Goal: Task Accomplishment & Management: Complete application form

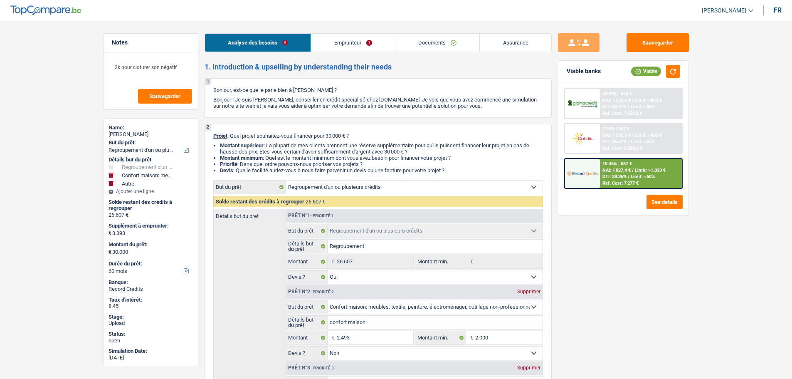
select select "refinancing"
select select "household"
select select "other"
select select "60"
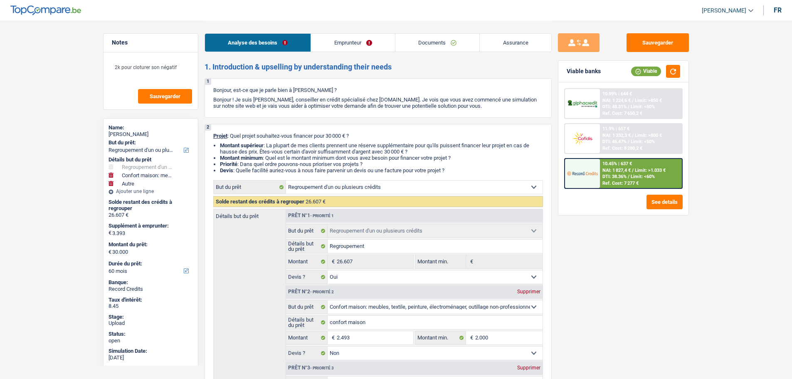
select select "refinancing"
select select "yes"
select select "household"
select select "false"
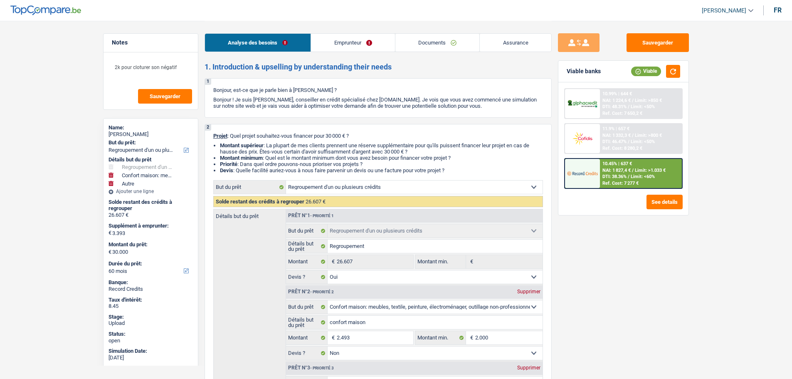
select select "other"
select select "60"
select select "privateEmployee"
select select "netSalary"
select select "mealVouchers"
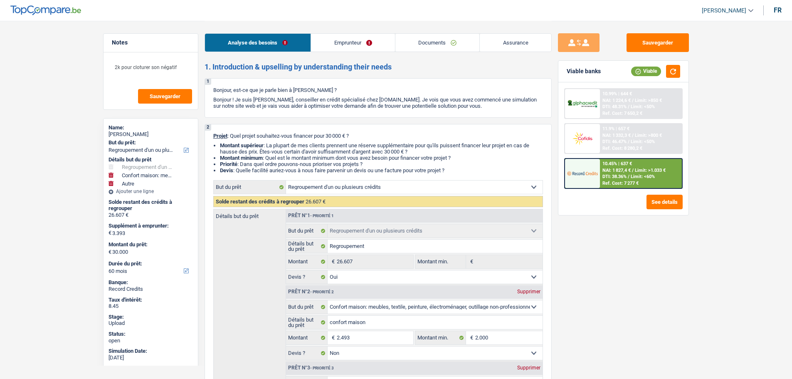
select select "rents"
select select "carLoan"
select select "84"
select select "creditConsolidation"
select select "84"
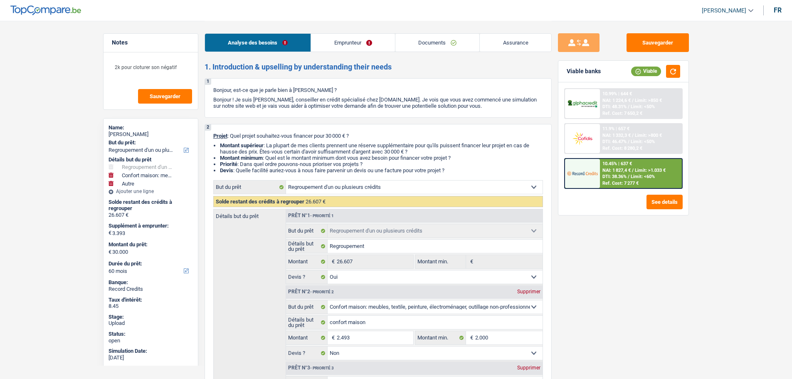
select select "cardOrCredit"
select select "refinancing"
select select "yes"
select select "household"
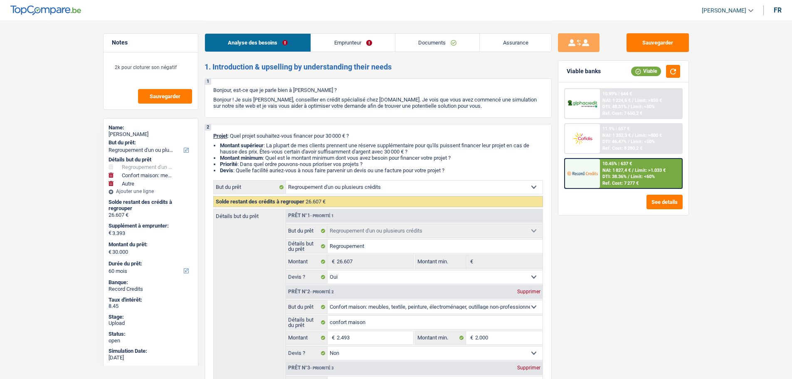
select select "false"
select select "other"
select select "60"
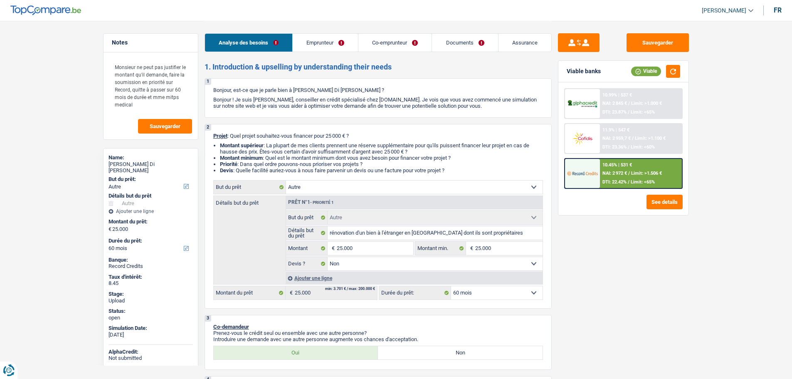
select select "other"
select select "60"
select select "other"
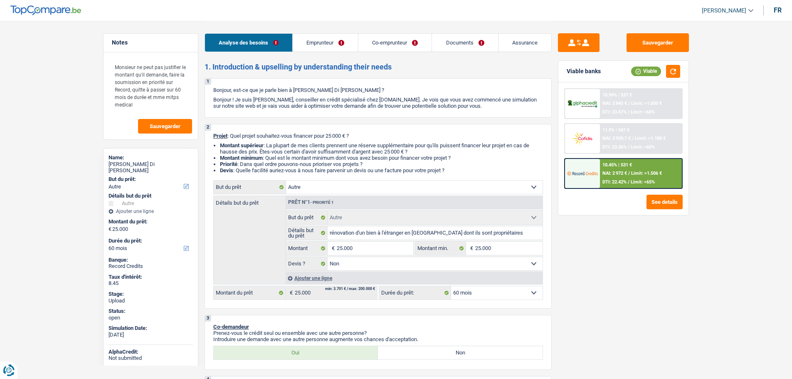
select select "false"
select select "60"
select select "unemployed"
select select "privateEmployee"
select select "unemployment"
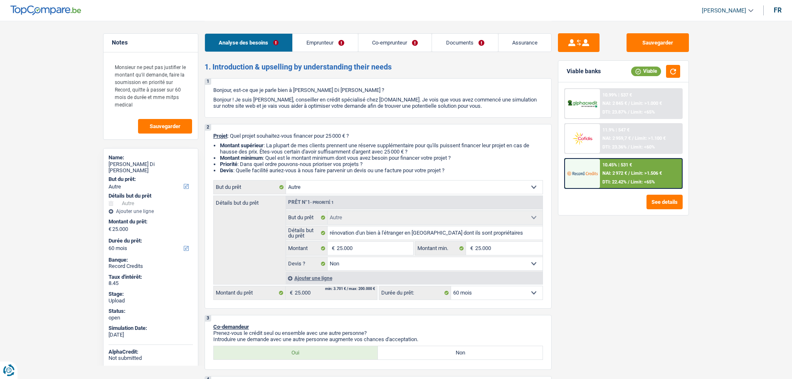
select select "netSalary"
select select "rentalIncome"
select select "mutualityIndemnity"
select select "mealVouchers"
select select "ownerWithoutMortgage"
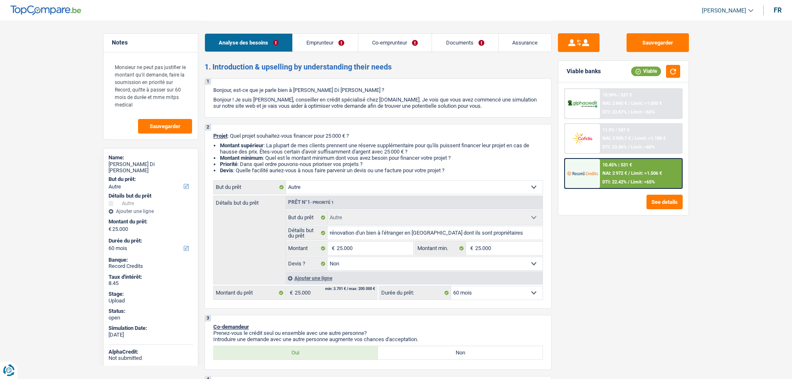
select select "other"
select select "false"
select select "60"
click at [314, 45] on link "Emprunteur" at bounding box center [325, 43] width 65 height 18
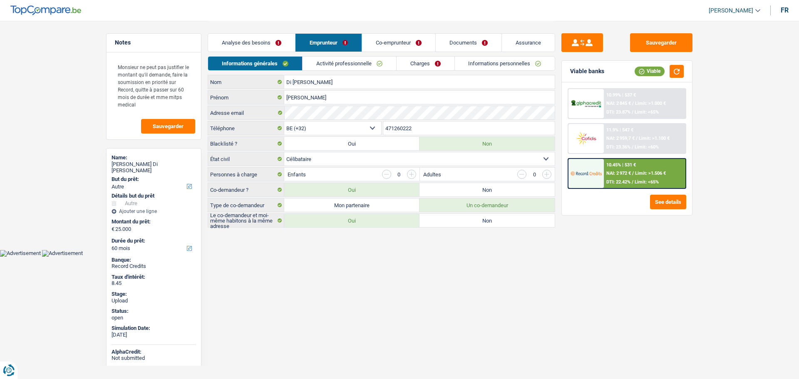
click at [322, 66] on link "Activité professionnelle" at bounding box center [349, 64] width 94 height 14
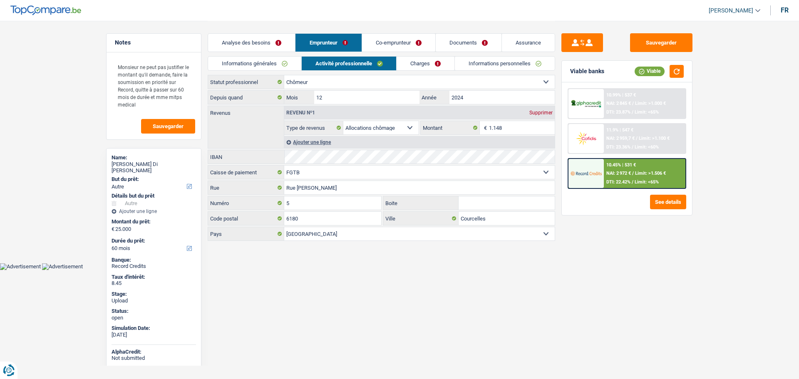
click at [489, 65] on link "Informations personnelles" at bounding box center [505, 64] width 100 height 14
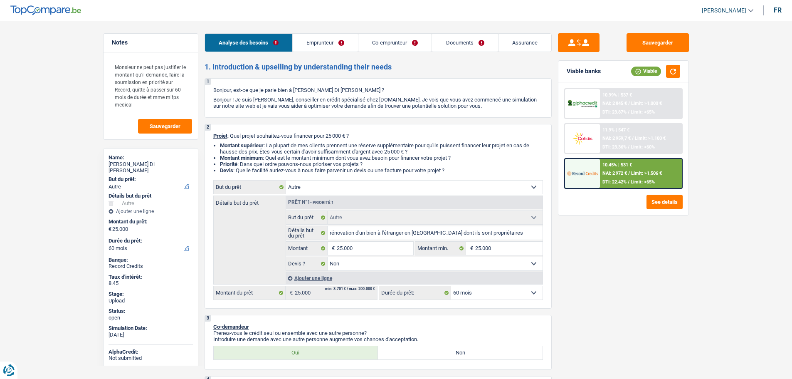
select select "other"
select select "60"
select select "other"
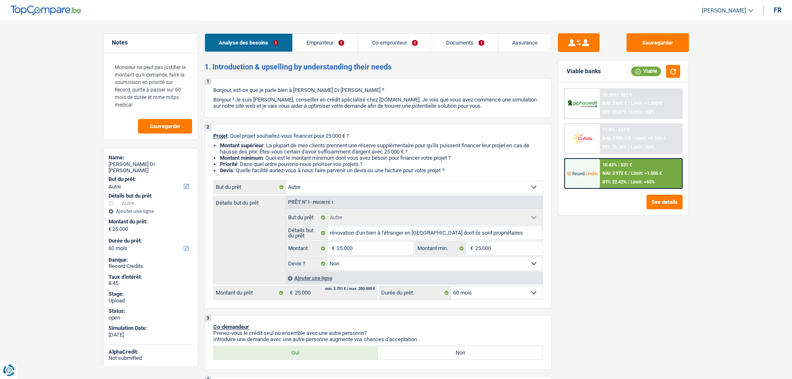
select select "false"
select select "60"
select select "unemployed"
select select "privateEmployee"
select select "unemployment"
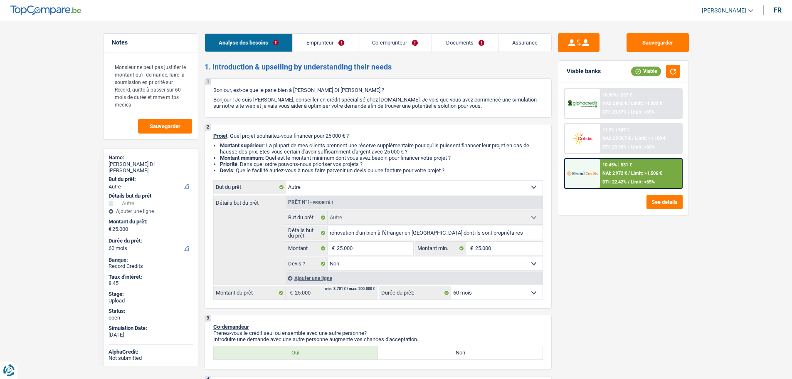
select select "netSalary"
select select "rentalIncome"
select select "mutualityIndemnity"
select select "mealVouchers"
select select "ownerWithoutMortgage"
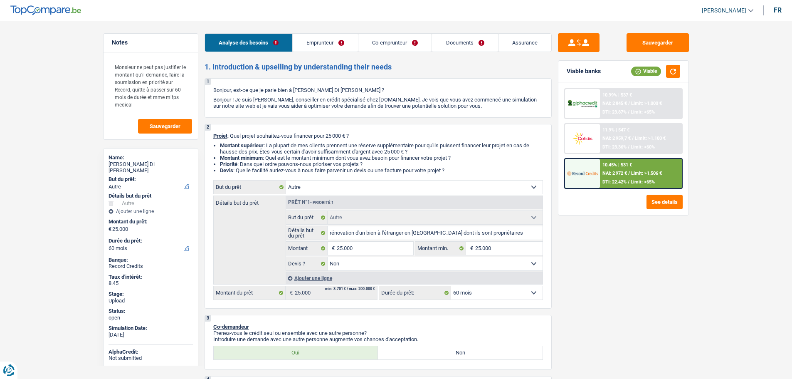
select select "other"
select select "false"
select select "60"
select select "32"
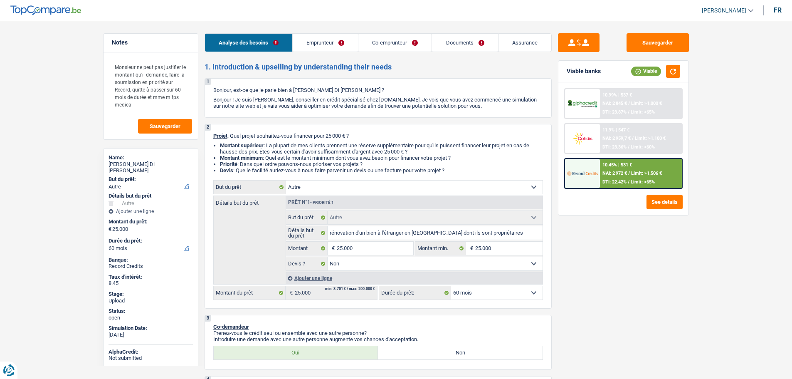
select select "single"
click at [311, 44] on link "Emprunteur" at bounding box center [325, 43] width 65 height 18
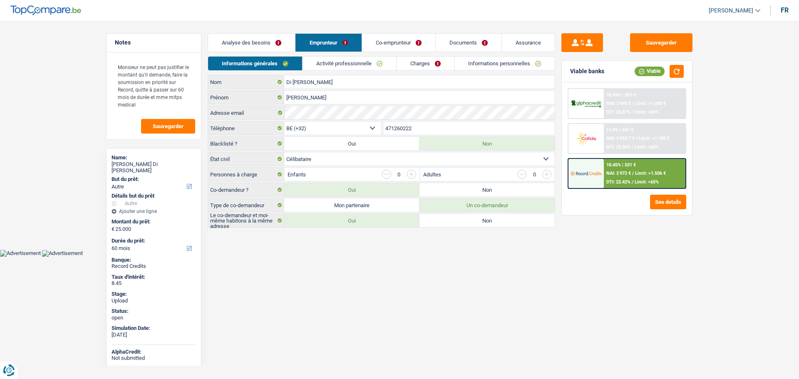
click at [482, 60] on link "Informations personnelles" at bounding box center [505, 64] width 100 height 14
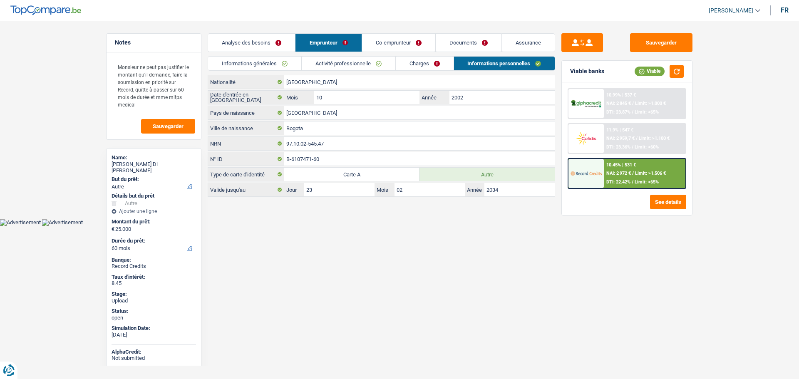
click at [392, 43] on link "Co-emprunteur" at bounding box center [398, 43] width 73 height 18
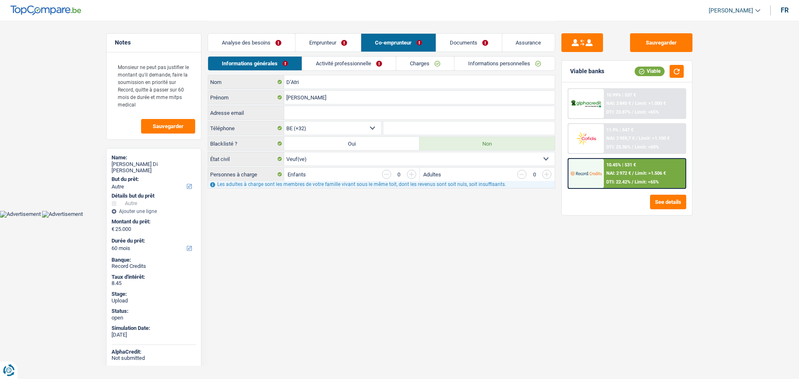
click at [334, 63] on link "Activité professionnelle" at bounding box center [349, 64] width 94 height 14
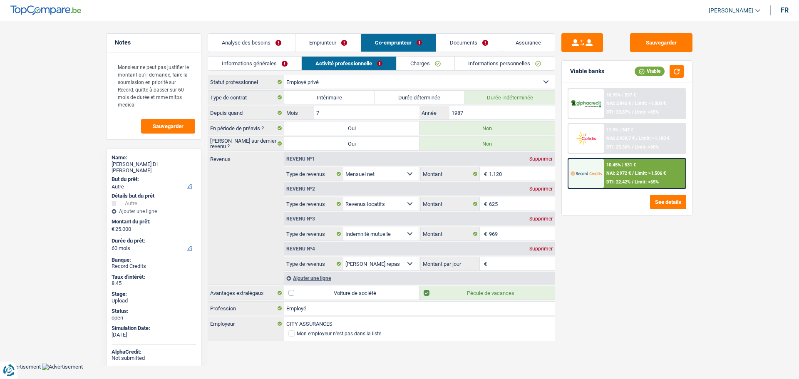
click at [496, 60] on link "Informations personnelles" at bounding box center [505, 64] width 100 height 14
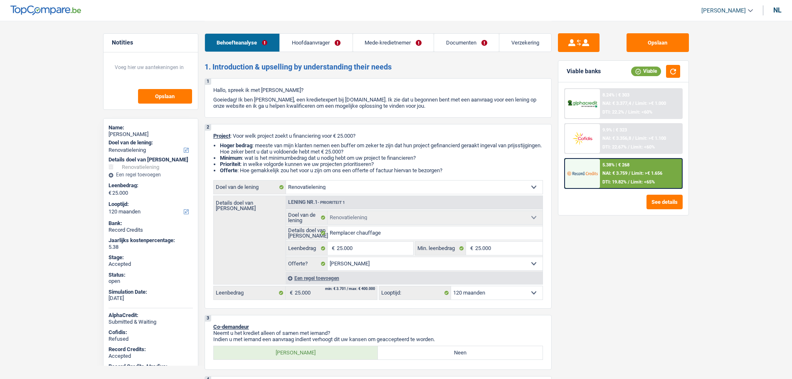
select select "renovation"
select select "120"
select select "renovation"
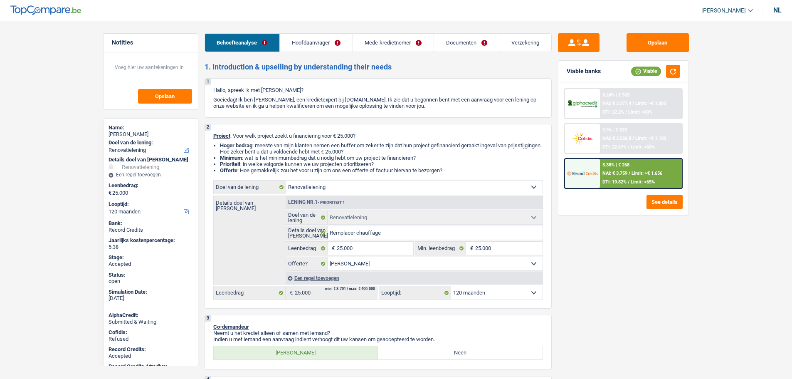
select select "yes"
select select "120"
select select "worker"
select select "netSalary"
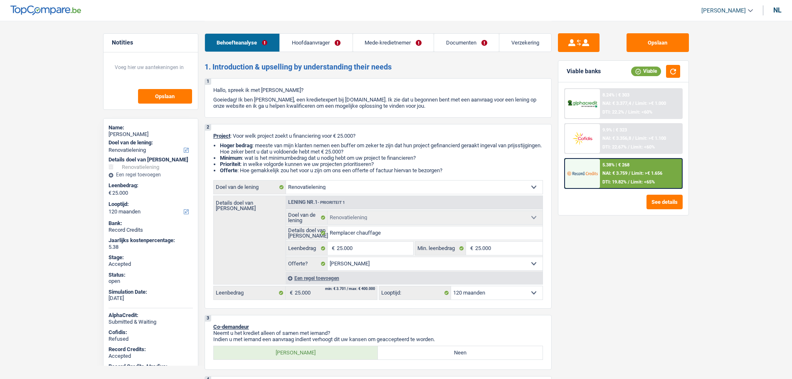
select select "familyAllowances"
select select "netSalary"
select select "ownerWithMortgage"
select select "mortgage"
select select "300"
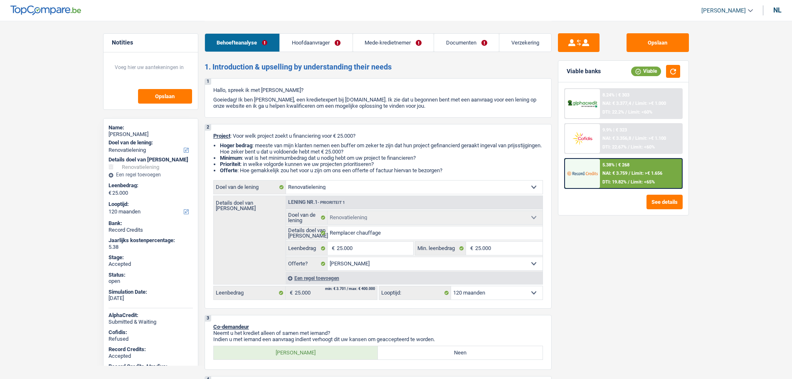
select select "mortgage"
select select "300"
select select "renovation"
select select "yes"
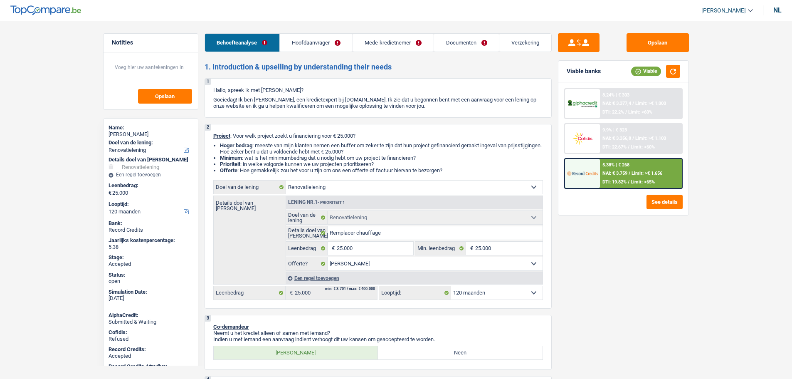
select select "120"
click at [776, 6] on ul "Liza Minassian ADMIN CA SA SO Uitloggen nl" at bounding box center [738, 11] width 87 height 14
click at [777, 11] on div "nl" at bounding box center [778, 10] width 8 height 8
select select "familyAllowances"
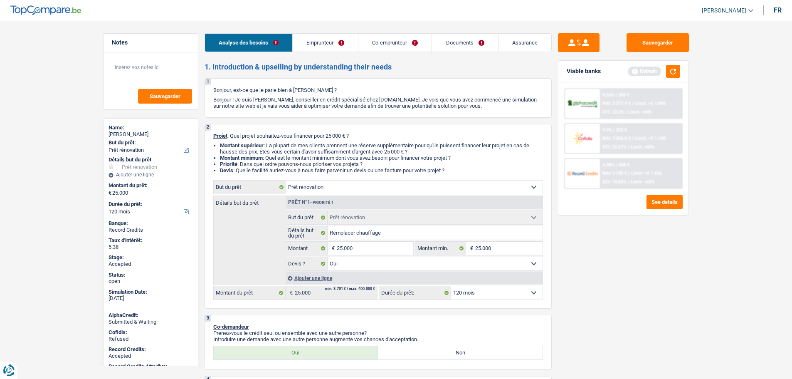
click at [728, 8] on span "[PERSON_NAME]" at bounding box center [724, 10] width 45 height 7
click at [710, 74] on button "SO" at bounding box center [709, 76] width 74 height 17
select select "applicant"
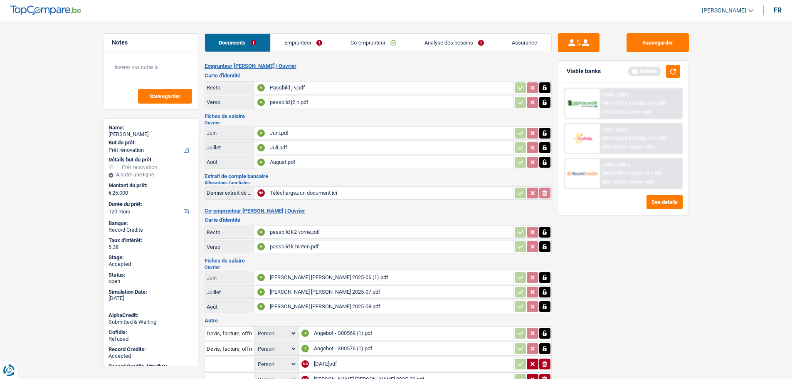
click at [295, 41] on link "Emprunteur" at bounding box center [304, 43] width 66 height 18
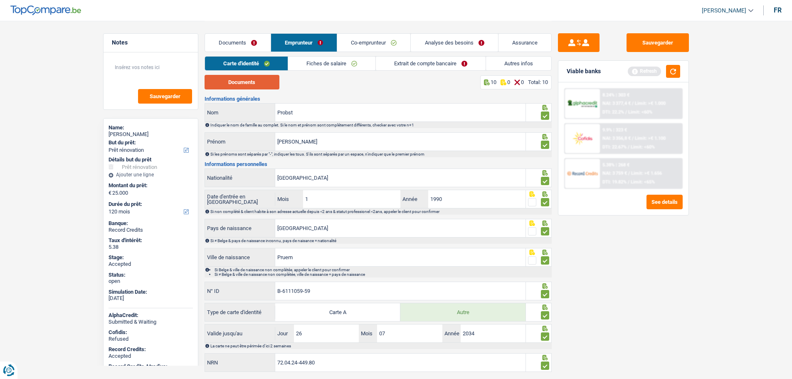
click at [221, 82] on button "Documents" at bounding box center [242, 82] width 75 height 15
click at [223, 42] on link "Documents" at bounding box center [238, 43] width 66 height 18
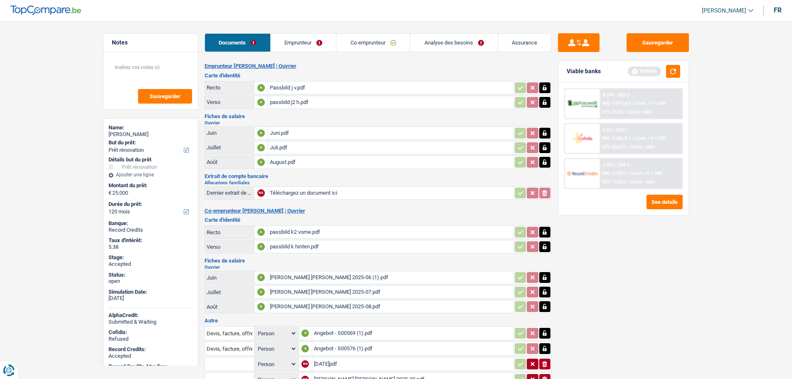
click at [724, 10] on span "[PERSON_NAME]" at bounding box center [724, 10] width 45 height 7
click at [700, 40] on button "CA" at bounding box center [709, 43] width 74 height 17
select select "renovation"
select select "yes"
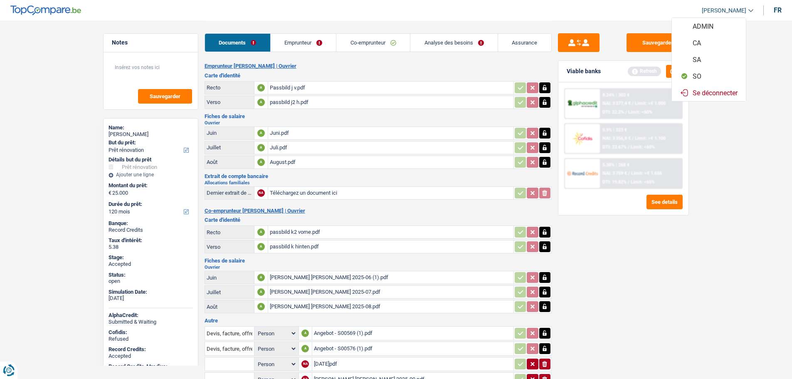
select select "120"
select select "applicant"
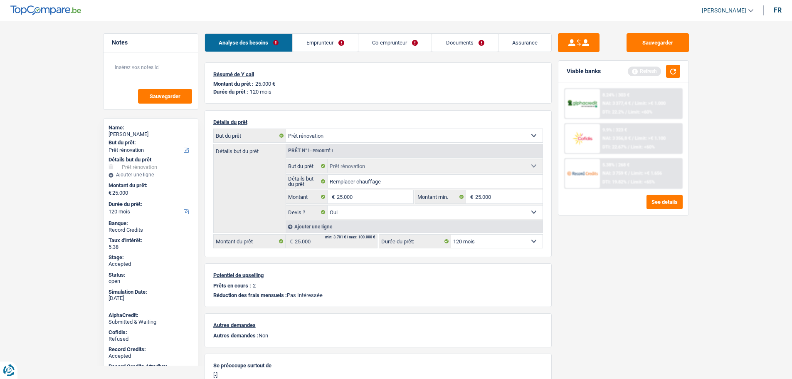
click at [714, 10] on span "[PERSON_NAME]" at bounding box center [724, 10] width 45 height 7
click at [704, 28] on button "ADMIN" at bounding box center [709, 26] width 74 height 17
select select "renovation"
select select "yes"
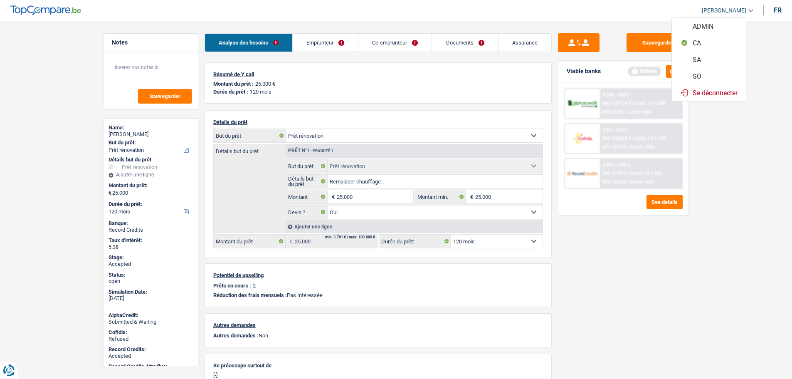
select select "120"
select select "worker"
select select "netSalary"
select select "familyAllowances"
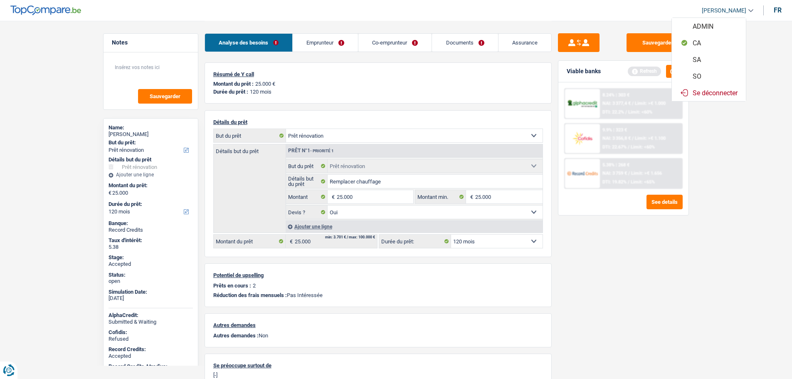
select select "netSalary"
select select "ownerWithMortgage"
select select "mortgage"
select select "300"
select select "mortgage"
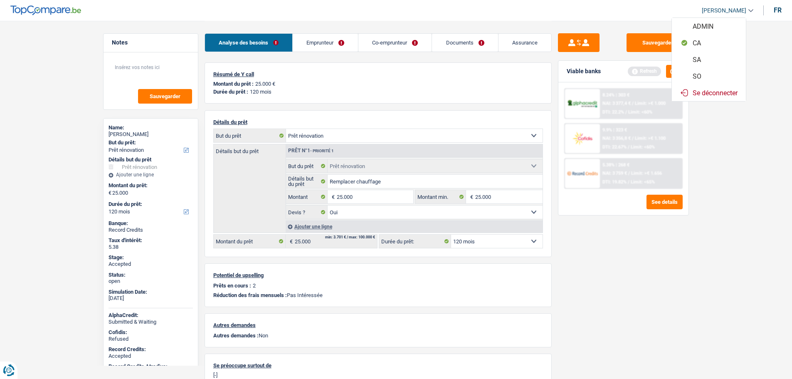
select select "300"
select select "renovation"
select select "yes"
select select "120"
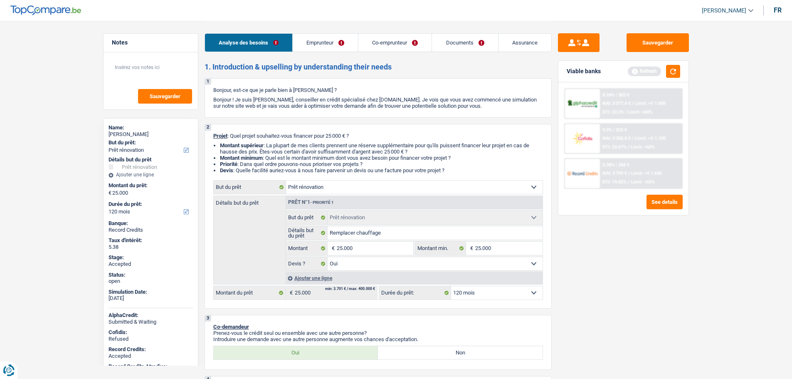
click at [462, 49] on link "Documents" at bounding box center [465, 43] width 66 height 18
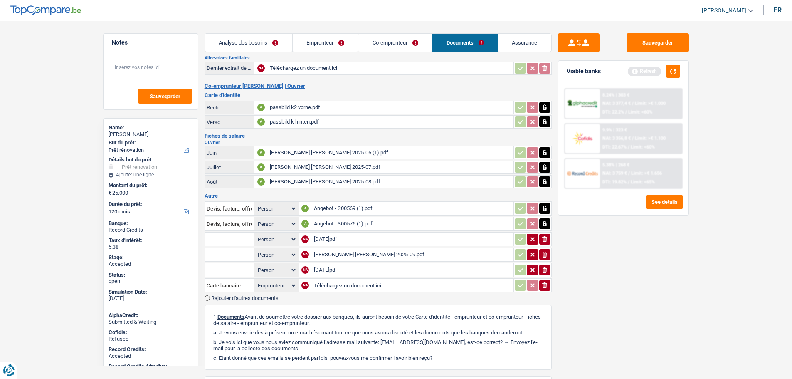
scroll to position [236, 0]
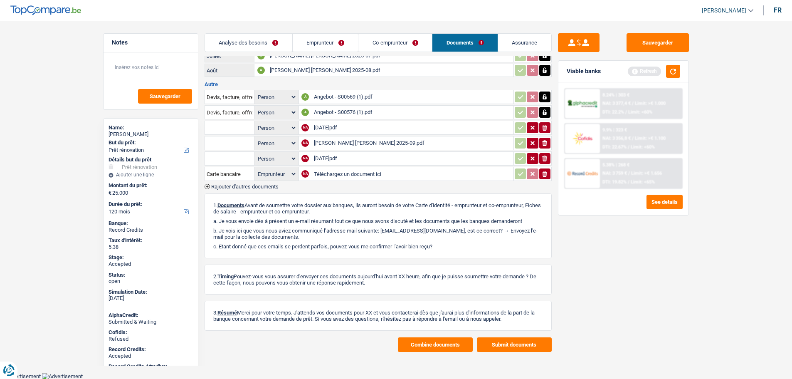
click at [445, 348] on button "Combine documents" at bounding box center [435, 344] width 75 height 15
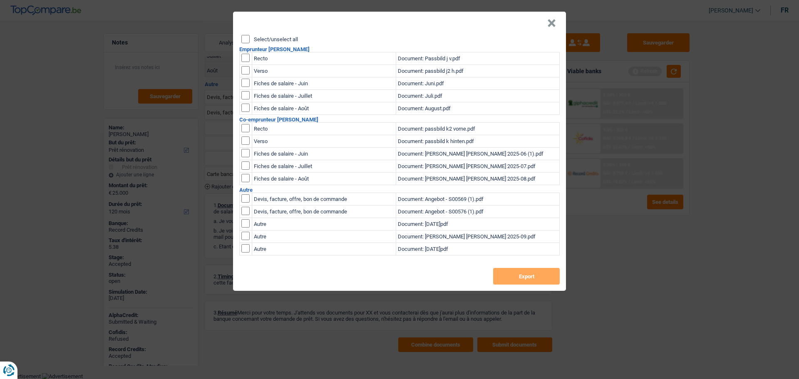
click at [265, 40] on label "Select/unselect all" at bounding box center [276, 39] width 44 height 5
click at [250, 40] on input "Select/unselect all" at bounding box center [245, 39] width 8 height 8
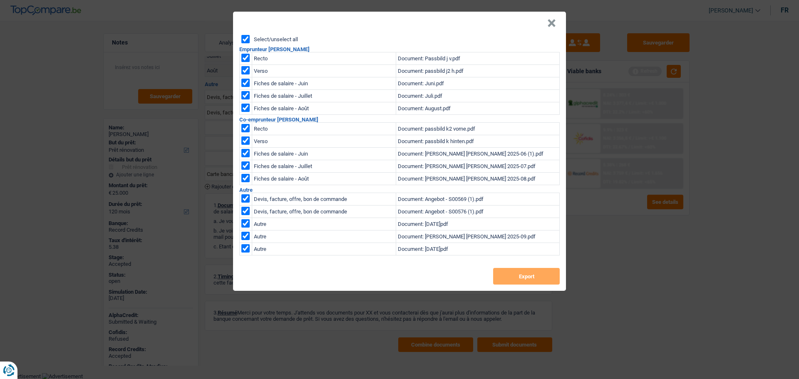
checkbox input "true"
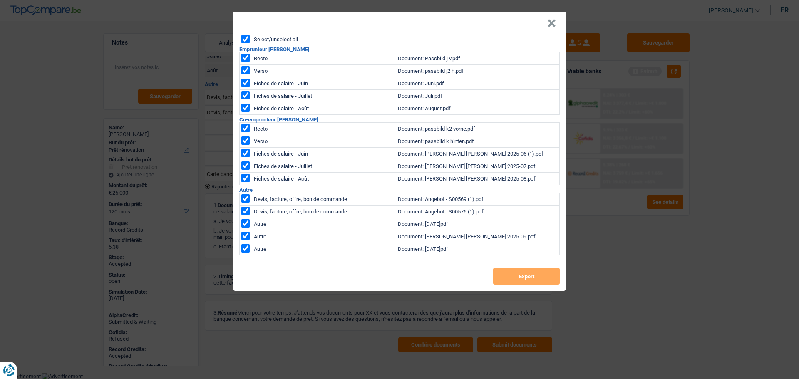
checkbox input "true"
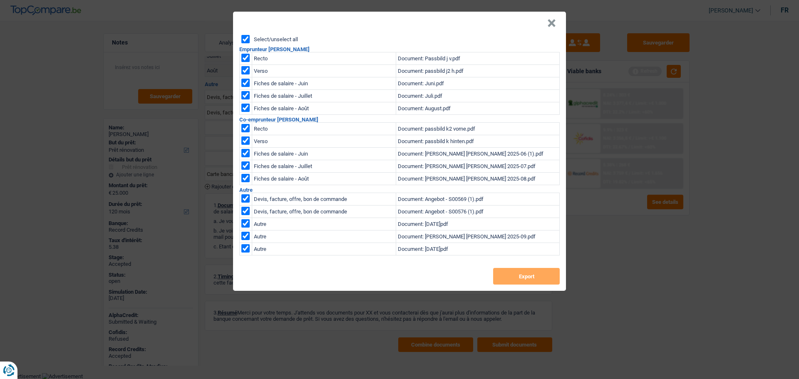
checkbox input "true"
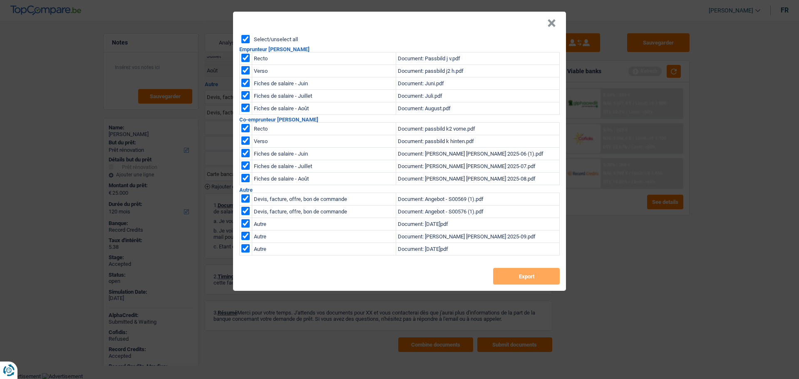
checkbox input "true"
click at [522, 279] on button "Export" at bounding box center [526, 276] width 67 height 17
click at [529, 272] on button "Export" at bounding box center [526, 276] width 67 height 17
click at [548, 24] on button "×" at bounding box center [551, 23] width 9 height 8
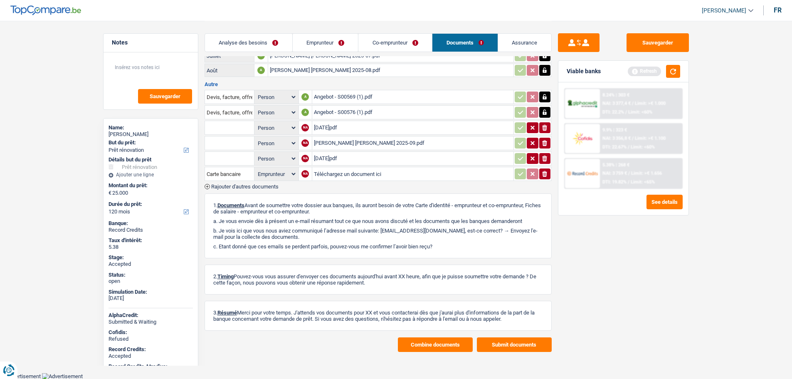
click at [522, 40] on link "Assurance" at bounding box center [524, 43] width 53 height 18
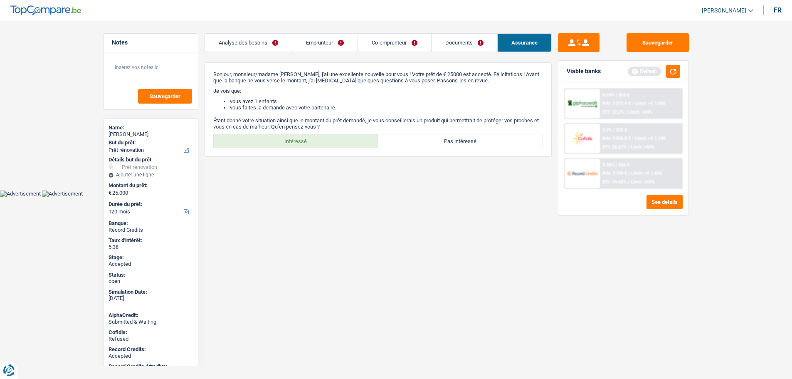
scroll to position [0, 0]
click at [287, 139] on label "Intéressé" at bounding box center [299, 140] width 165 height 13
click at [287, 139] on input "Intéressé" at bounding box center [299, 140] width 165 height 13
radio input "true"
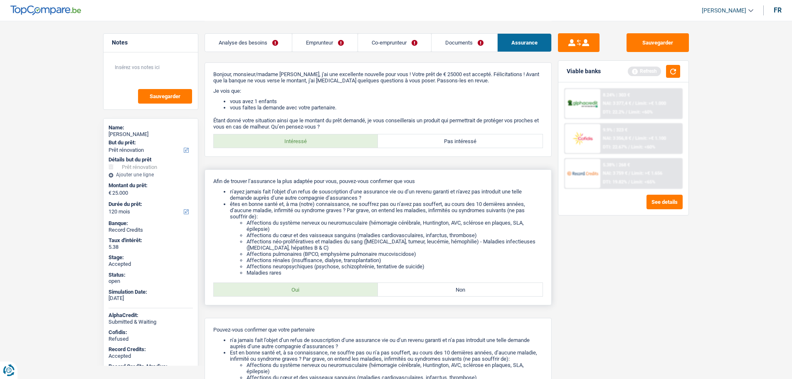
click at [309, 289] on label "Oui" at bounding box center [296, 289] width 165 height 13
click at [309, 289] on input "Oui" at bounding box center [296, 289] width 165 height 13
radio input "true"
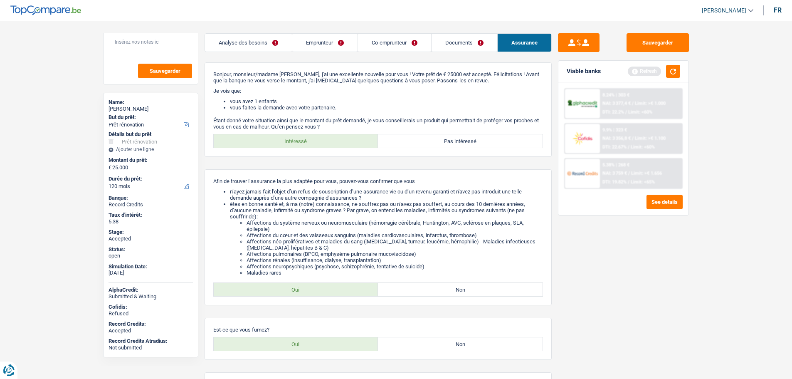
click at [307, 40] on link "Emprunteur" at bounding box center [324, 43] width 65 height 18
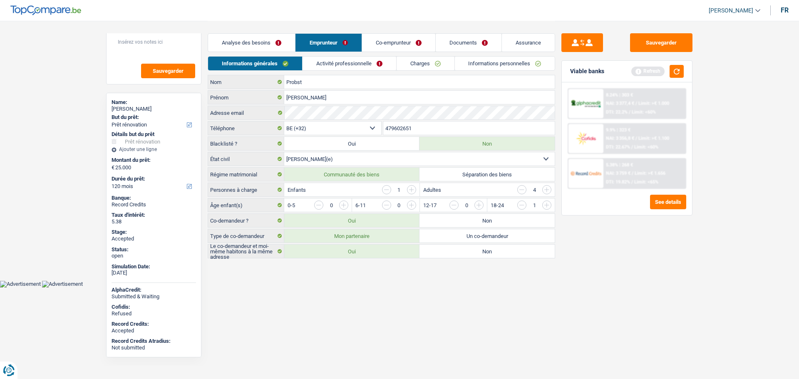
click at [384, 44] on link "Co-emprunteur" at bounding box center [398, 43] width 73 height 18
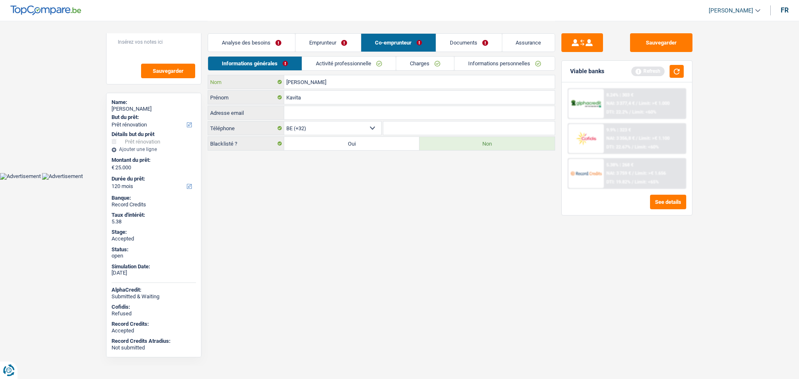
click at [315, 84] on input "[PERSON_NAME]" at bounding box center [419, 81] width 270 height 13
click at [312, 94] on input "Kavita" at bounding box center [419, 97] width 270 height 13
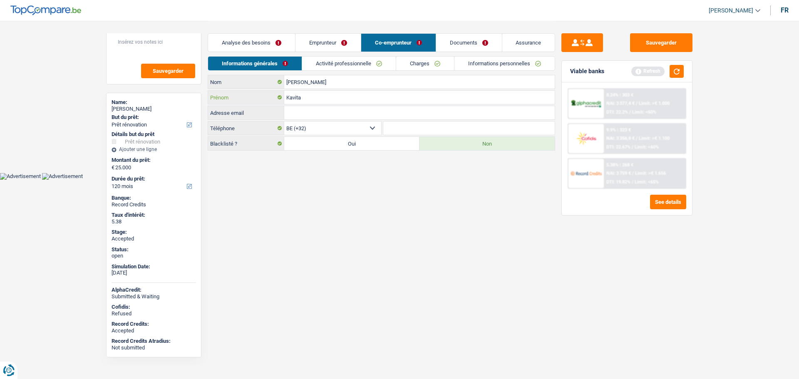
click at [312, 94] on input "Kavita" at bounding box center [419, 97] width 270 height 13
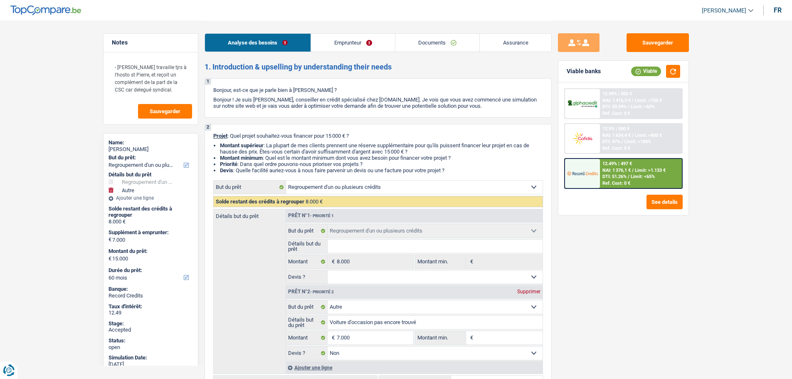
select select "refinancing"
select select "other"
select select "60"
select select "refinancing"
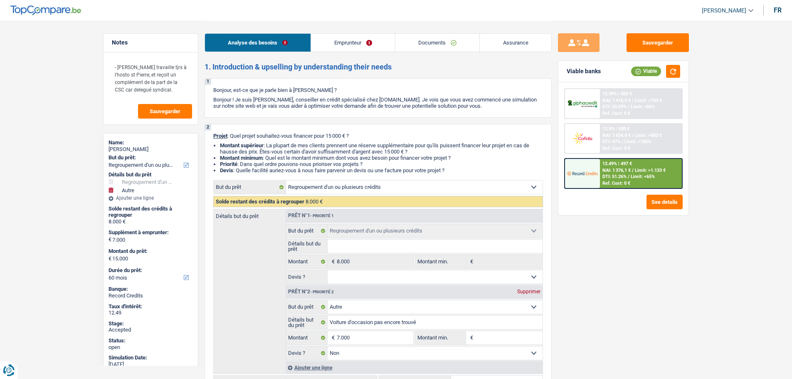
select select "refinancing"
select select "other"
select select "false"
select select "60"
select select "publicEmployee"
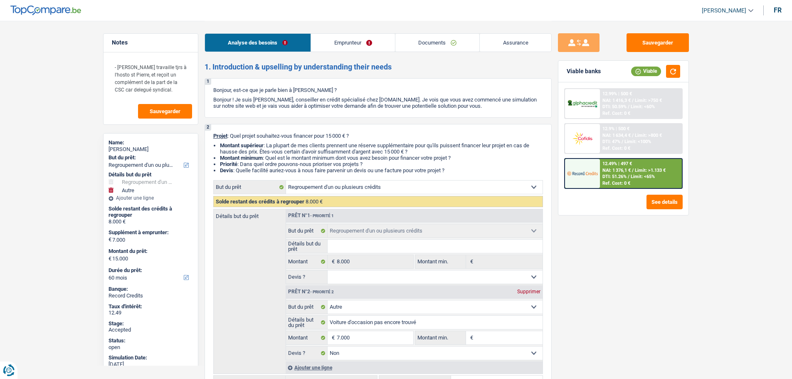
select select "familyAllowances"
select select "netSalary"
select select "alimony"
select select "previousEmployerCompensation"
select select "mealVouchers"
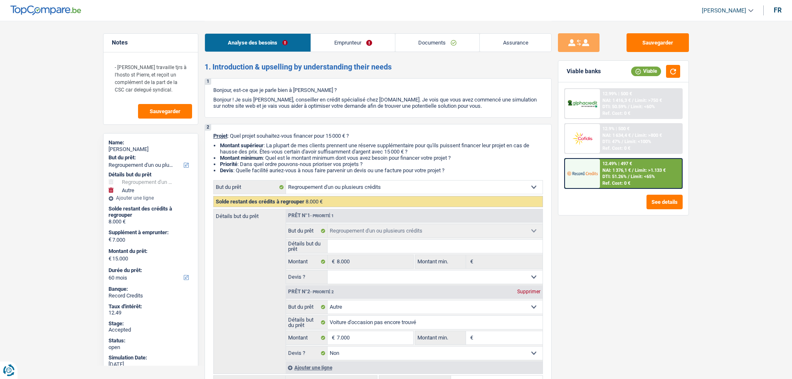
select select "rents"
select select "cardOrCredit"
select select "refinancing"
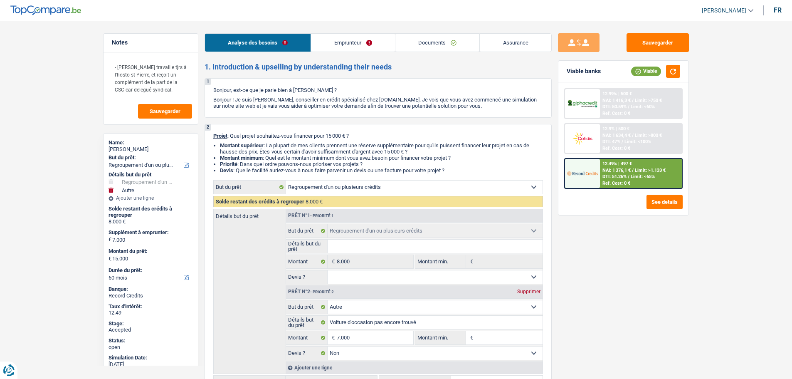
select select "refinancing"
select select "other"
select select "false"
select select "60"
click at [713, 12] on span "[PERSON_NAME]" at bounding box center [724, 10] width 45 height 7
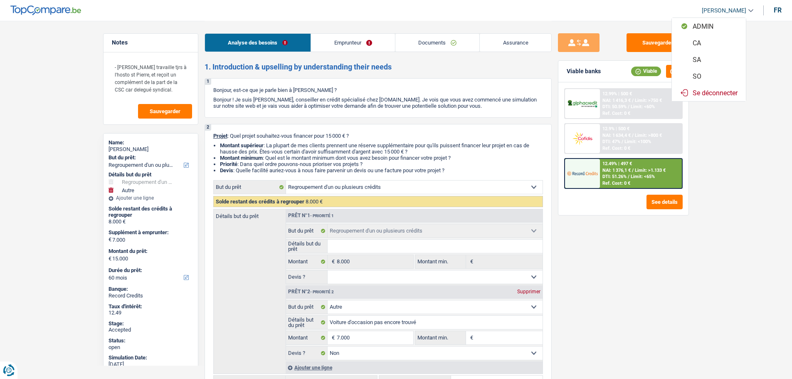
click at [706, 76] on button "SO" at bounding box center [709, 76] width 74 height 17
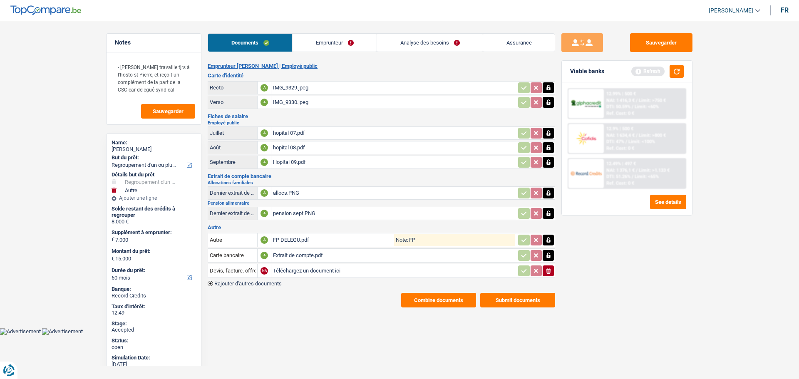
click at [411, 39] on link "Analyse des besoins" at bounding box center [430, 43] width 106 height 18
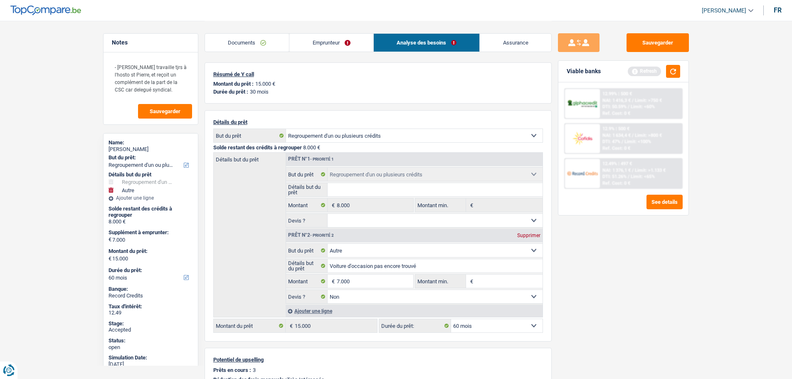
click at [245, 45] on link "Documents" at bounding box center [247, 43] width 84 height 18
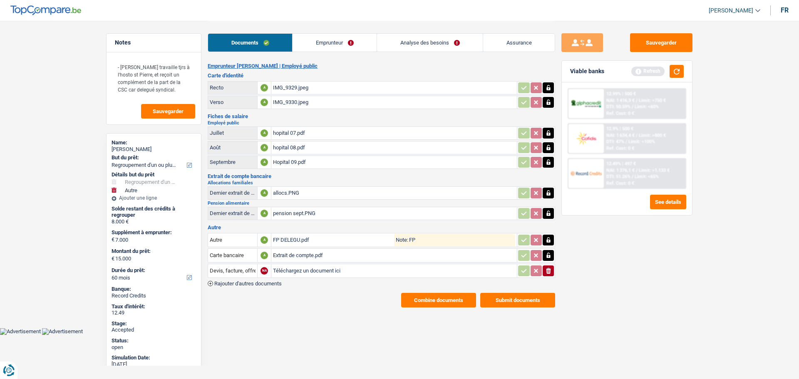
click at [418, 305] on button "Combine documents" at bounding box center [438, 300] width 75 height 15
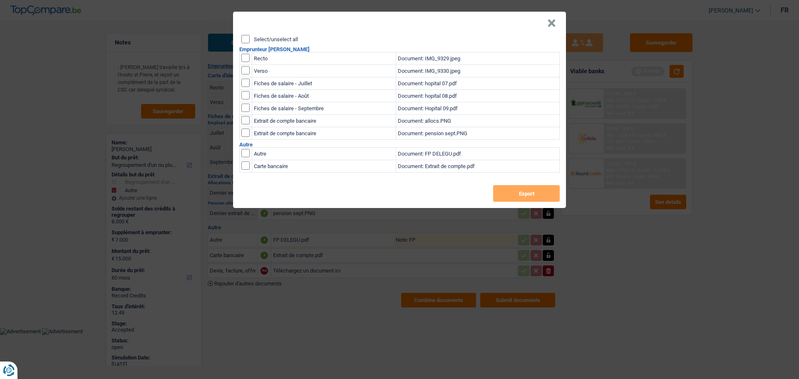
click at [279, 41] on label "Select/unselect all" at bounding box center [276, 39] width 44 height 5
click at [250, 41] on input "Select/unselect all" at bounding box center [245, 39] width 8 height 8
checkbox input "true"
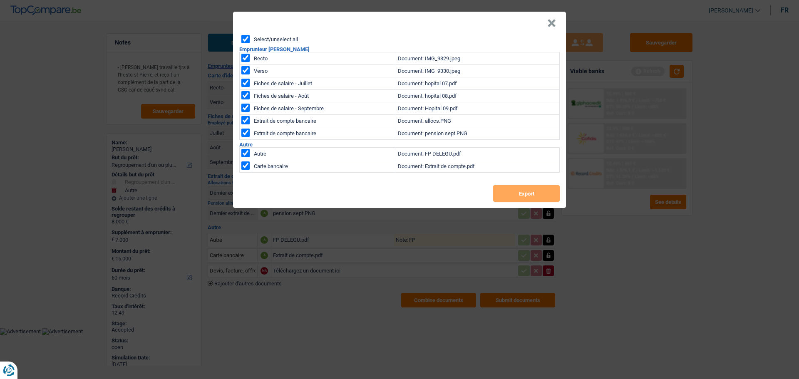
checkbox input "true"
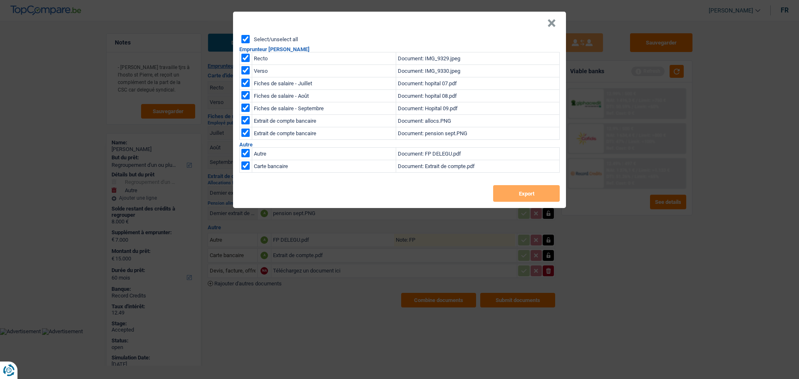
checkbox input "true"
click at [519, 190] on button "Export" at bounding box center [526, 193] width 67 height 17
click at [546, 21] on header "×" at bounding box center [399, 23] width 333 height 23
click at [554, 19] on button "×" at bounding box center [551, 23] width 9 height 8
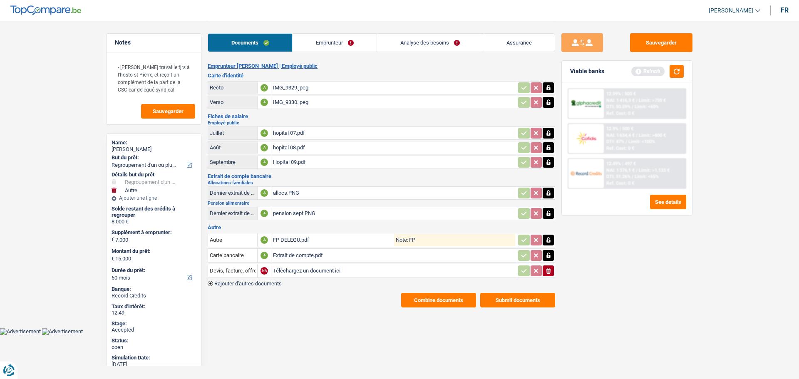
click at [507, 46] on link "Assurance" at bounding box center [519, 43] width 72 height 18
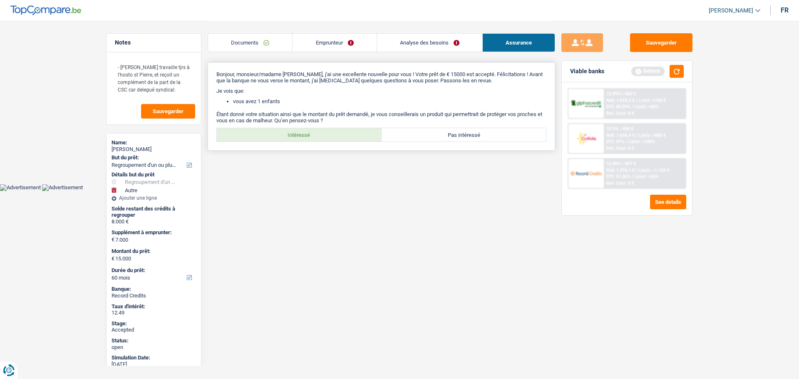
click at [304, 136] on label "Intéressé" at bounding box center [299, 134] width 165 height 13
click at [304, 136] on input "Intéressé" at bounding box center [299, 134] width 165 height 13
radio input "true"
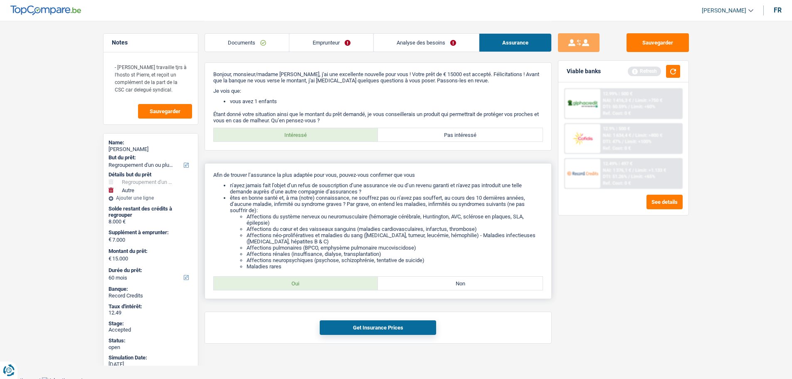
click at [307, 288] on label "Oui" at bounding box center [296, 283] width 165 height 13
click at [307, 288] on input "Oui" at bounding box center [296, 283] width 165 height 13
radio input "true"
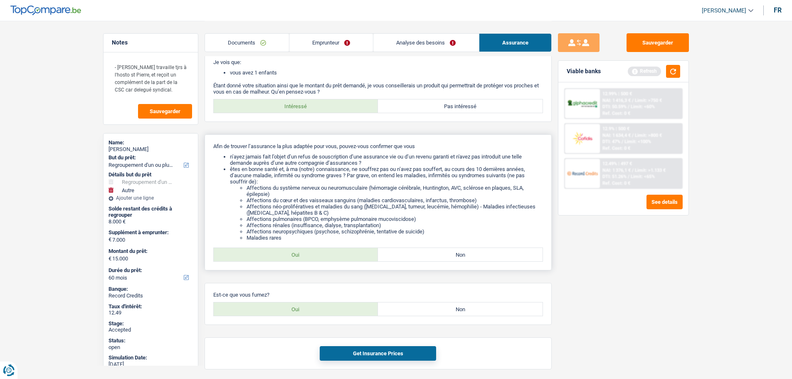
scroll to position [59, 0]
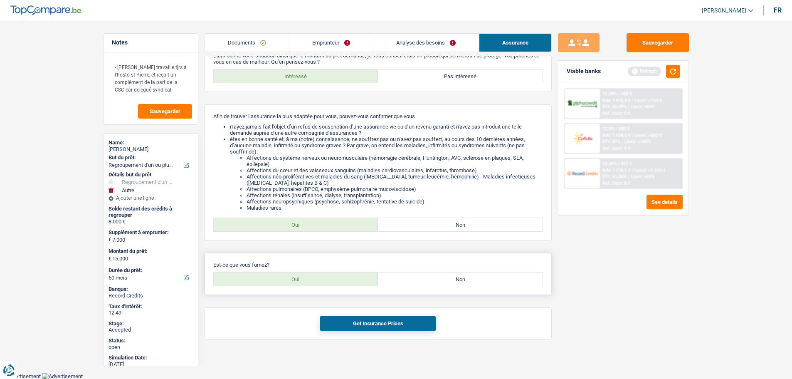
click at [309, 280] on label "Oui" at bounding box center [296, 278] width 165 height 13
click at [309, 280] on input "Oui" at bounding box center [296, 278] width 165 height 13
radio input "true"
click at [371, 321] on button "Get Insurance Prices" at bounding box center [378, 323] width 116 height 15
click at [477, 280] on label "Non" at bounding box center [460, 278] width 165 height 13
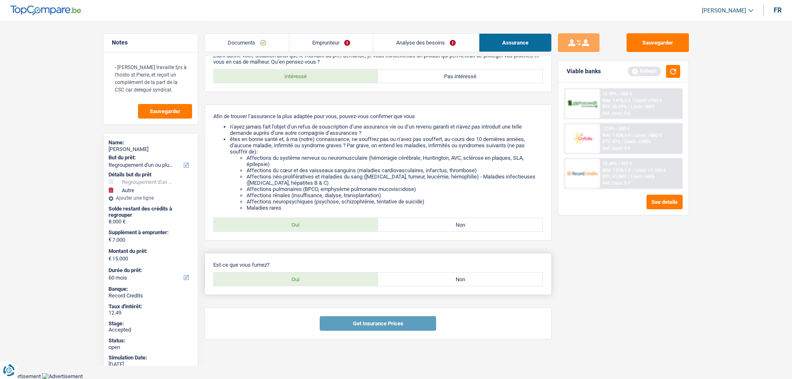
click at [477, 280] on input "Non" at bounding box center [460, 278] width 165 height 13
radio input "true"
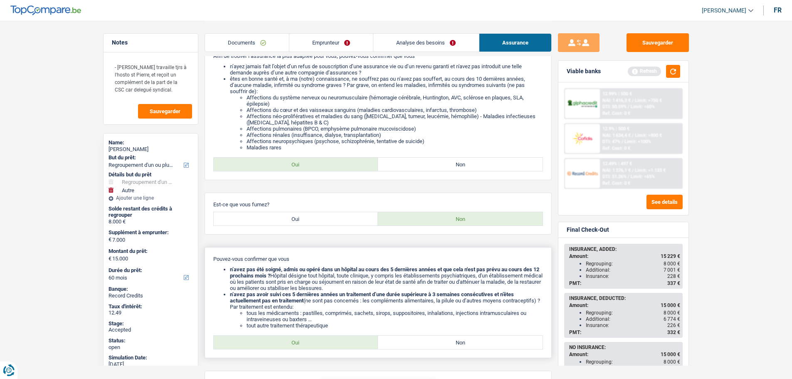
scroll to position [183, 0]
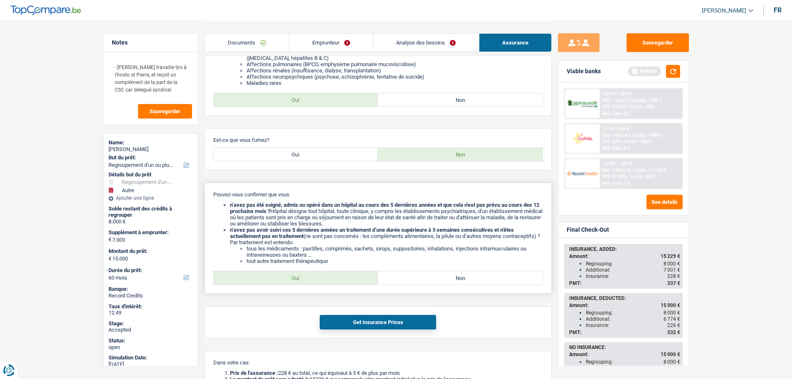
click at [309, 281] on label "Oui" at bounding box center [296, 277] width 165 height 13
click at [309, 281] on input "Oui" at bounding box center [296, 277] width 165 height 13
radio input "true"
click at [344, 318] on button "Get Insurance Prices" at bounding box center [378, 322] width 116 height 15
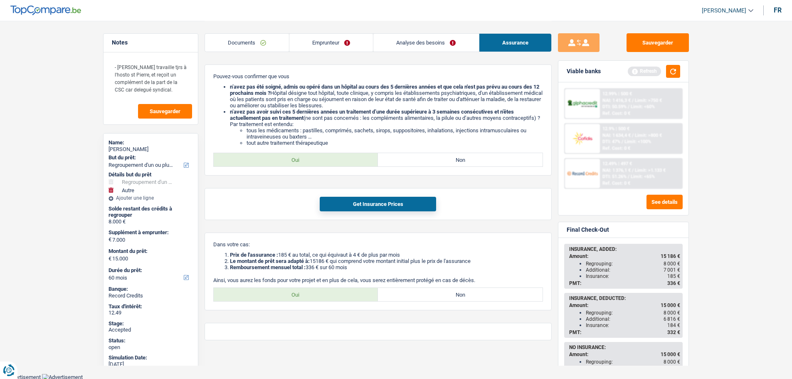
scroll to position [302, 0]
click at [316, 289] on label "Oui" at bounding box center [296, 293] width 165 height 13
click at [316, 289] on input "Oui" at bounding box center [296, 293] width 165 height 13
radio input "true"
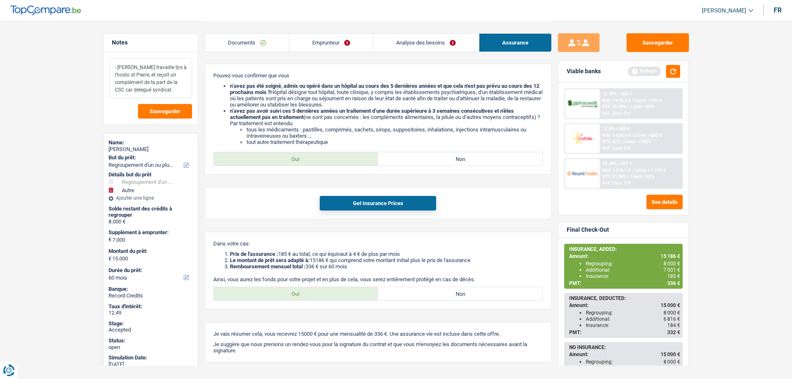
drag, startPoint x: 116, startPoint y: 65, endPoint x: 183, endPoint y: 89, distance: 71.0
click at [183, 89] on textarea "- Madame travaille tjrs à l'hosto st Pierre, et reçoit un complément de la part…" at bounding box center [150, 78] width 83 height 40
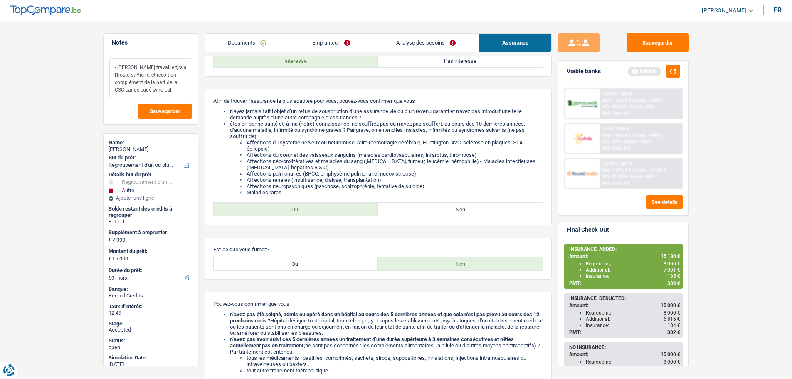
scroll to position [11, 0]
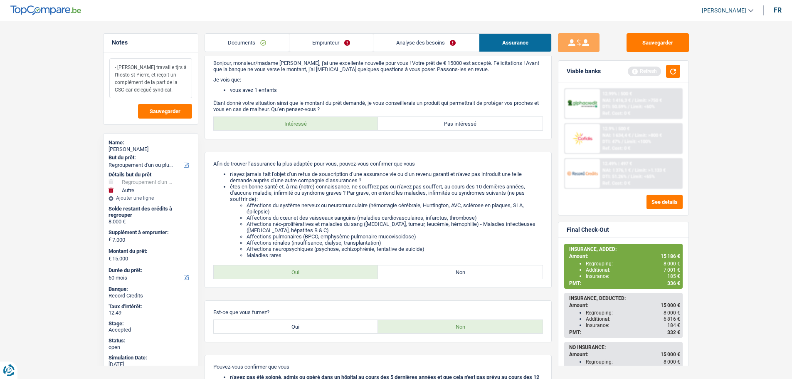
click at [718, 8] on span "[PERSON_NAME]" at bounding box center [724, 10] width 45 height 7
click at [703, 77] on button "SO" at bounding box center [709, 76] width 74 height 17
click at [413, 37] on link "Analyse des besoins" at bounding box center [426, 43] width 105 height 18
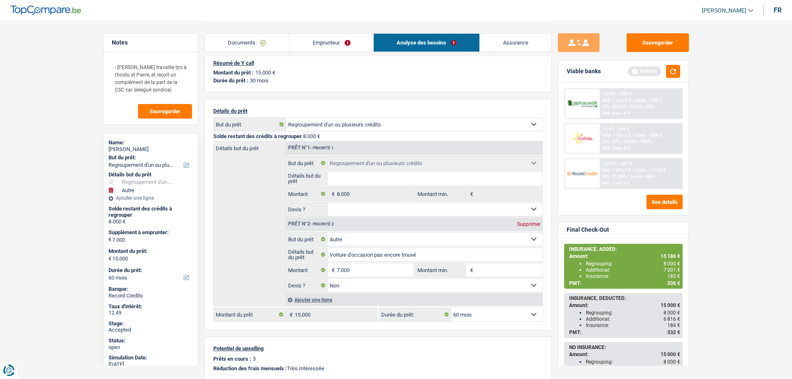
click at [540, 47] on link "Assurance" at bounding box center [516, 43] width 72 height 18
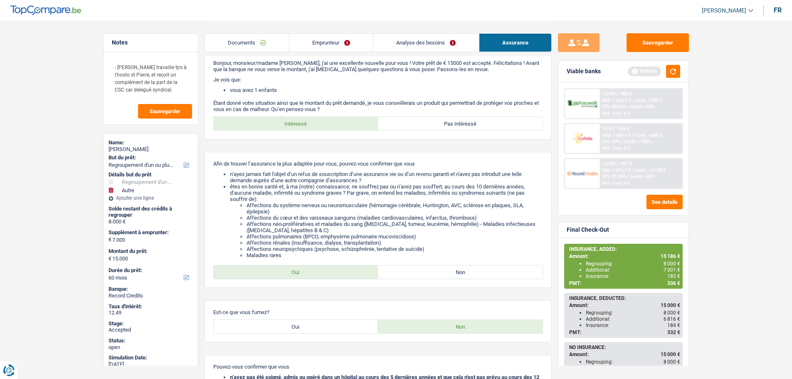
click at [580, 172] on img at bounding box center [582, 173] width 31 height 15
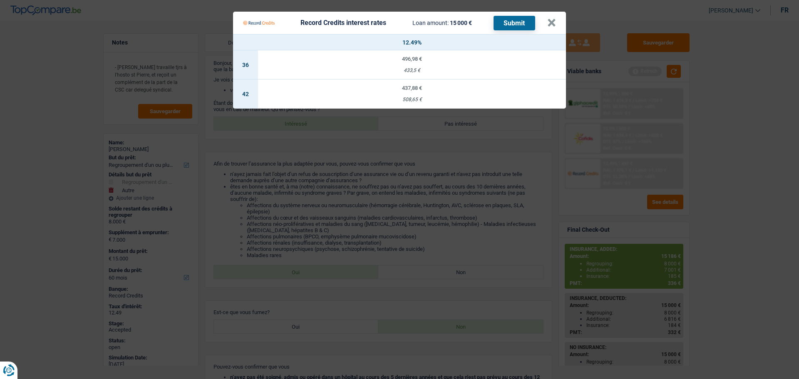
click at [414, 64] on td "496,98 € 433,5 €" at bounding box center [412, 64] width 308 height 29
select select "36"
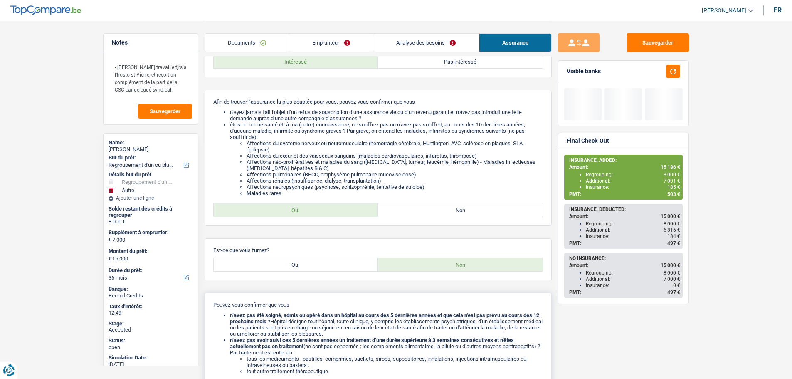
scroll to position [178, 0]
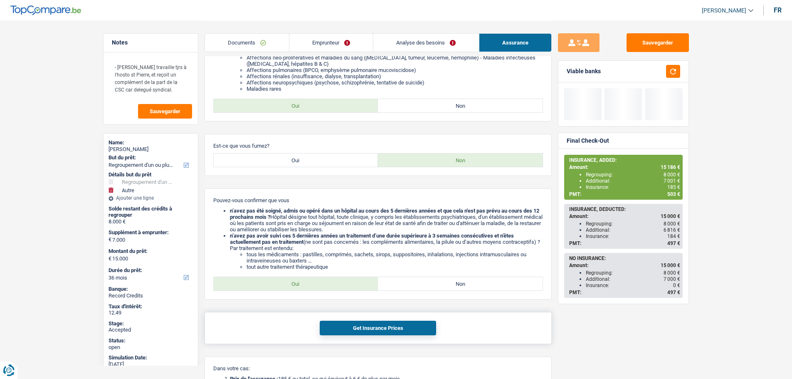
click at [381, 326] on button "Get Insurance Prices" at bounding box center [378, 328] width 116 height 15
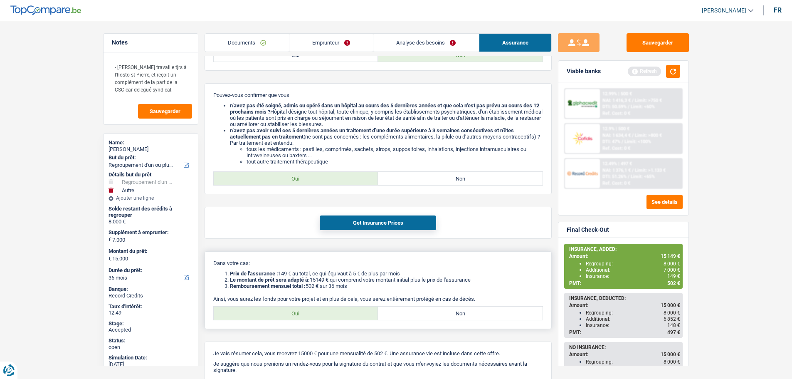
scroll to position [302, 0]
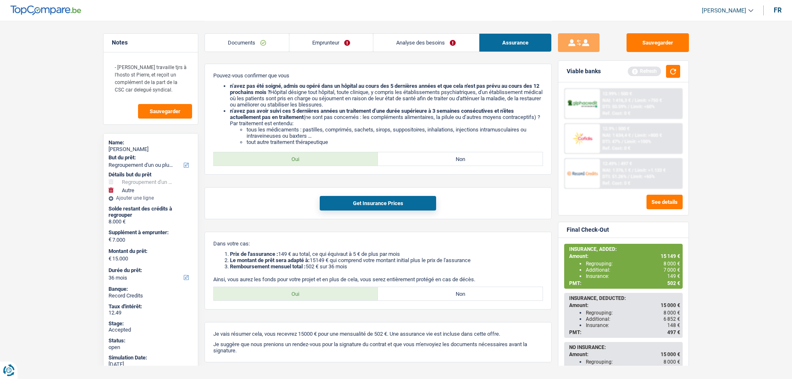
click at [674, 283] on span "502 €" at bounding box center [674, 283] width 13 height 6
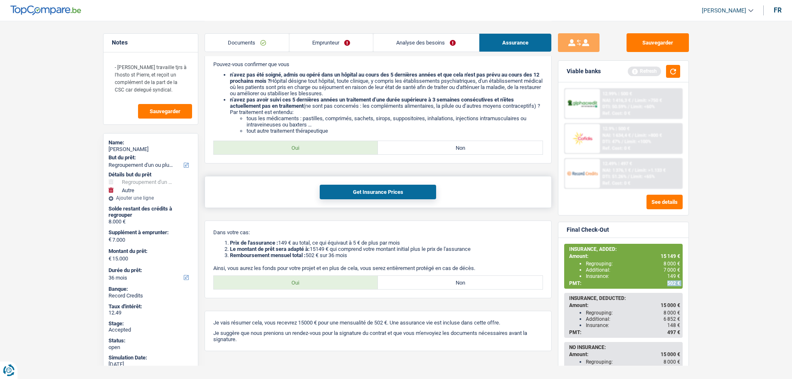
scroll to position [325, 0]
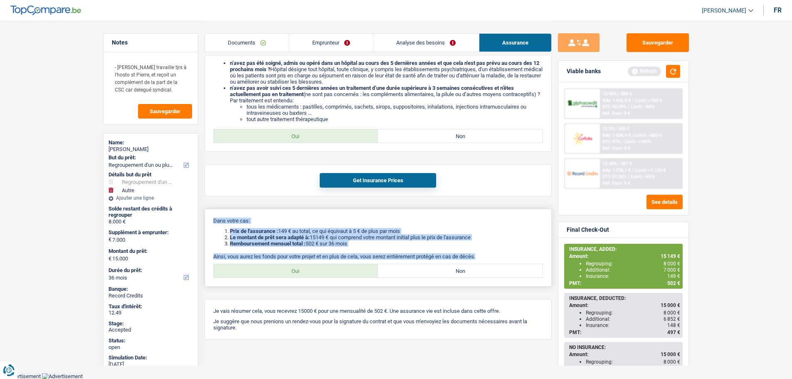
drag, startPoint x: 211, startPoint y: 217, endPoint x: 486, endPoint y: 255, distance: 277.9
click at [486, 255] on div "Dans votre cas: Prix de l'assurance : 149 € au total, ce qui équivaut à 5 € de …" at bounding box center [378, 248] width 347 height 78
click at [484, 252] on div "Dans votre cas: Prix de l'assurance : 149 € au total, ce qui équivaut à 5 € de …" at bounding box center [378, 248] width 347 height 78
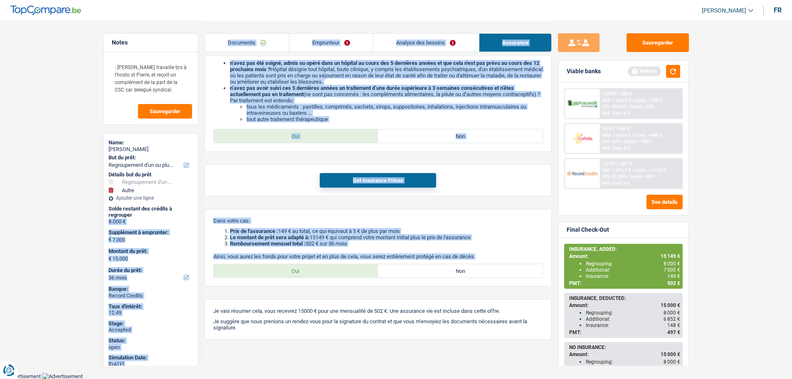
drag, startPoint x: 484, startPoint y: 255, endPoint x: 201, endPoint y: 215, distance: 285.1
click at [201, 215] on div "Notes - Madame travaille tjrs à l'hosto st Pierre, et reçoit un complément de l…" at bounding box center [396, 24] width 599 height 656
click at [252, 222] on p "Dans votre cas:" at bounding box center [378, 221] width 330 height 6
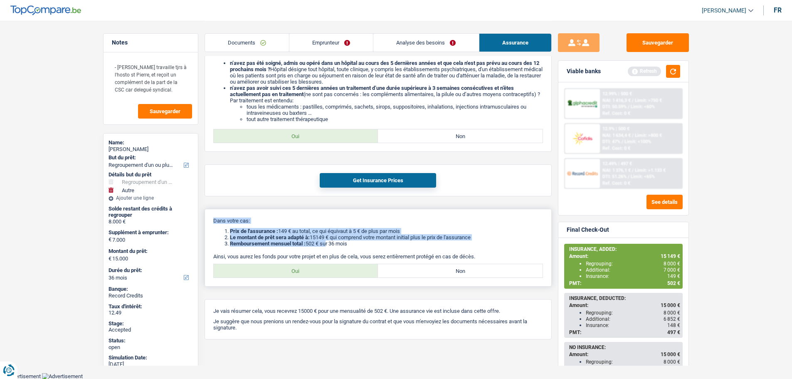
drag, startPoint x: 211, startPoint y: 221, endPoint x: 329, endPoint y: 246, distance: 120.3
click at [329, 246] on div "Dans votre cas: Prix de l'assurance : 149 € au total, ce qui équivaut à 5 € de …" at bounding box center [378, 248] width 347 height 78
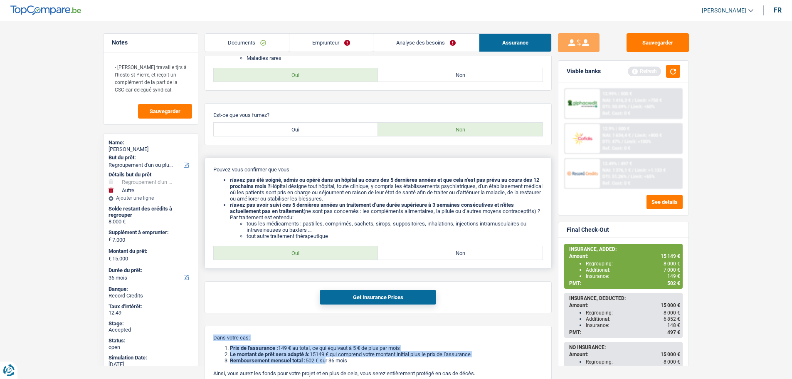
scroll to position [200, 0]
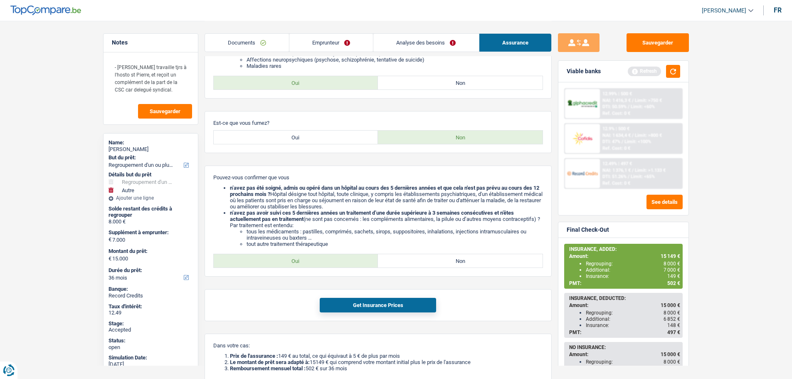
click at [210, 108] on div "Bonjour, monsieur/madame Assia Allaoui, j'ai une excellente nouvelle pour vous …" at bounding box center [378, 163] width 347 height 602
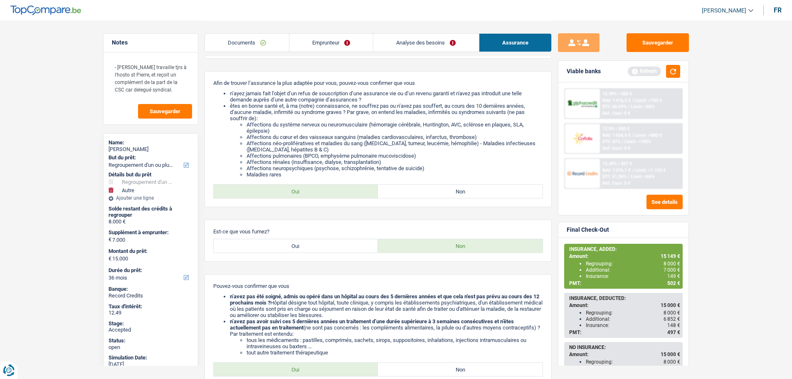
scroll to position [76, 0]
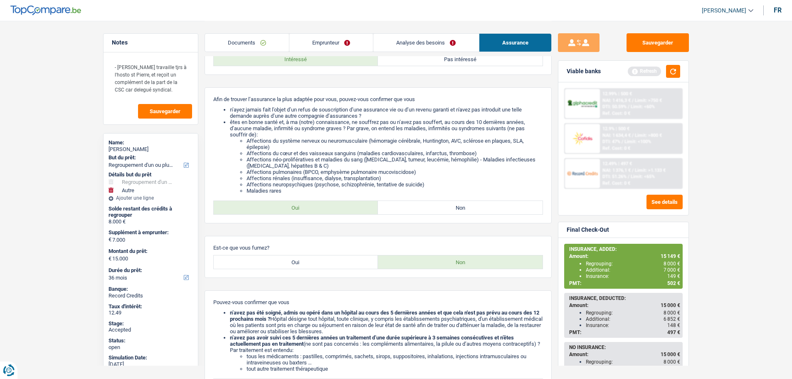
click at [126, 151] on div "Assia Allaoui" at bounding box center [151, 149] width 84 height 7
copy div "Assia Allaoui"
click at [314, 39] on link "Emprunteur" at bounding box center [331, 43] width 84 height 18
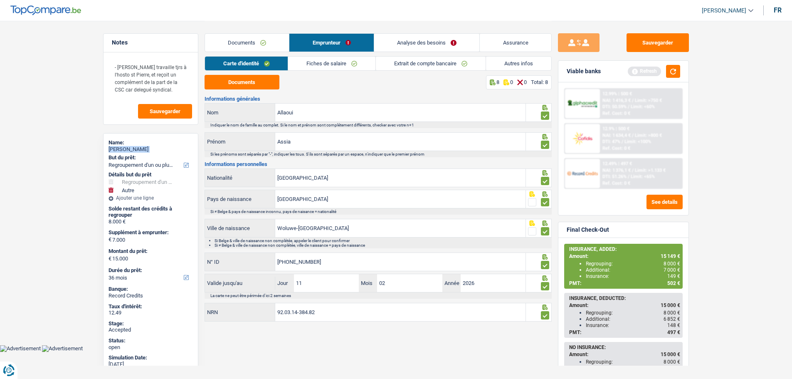
scroll to position [0, 0]
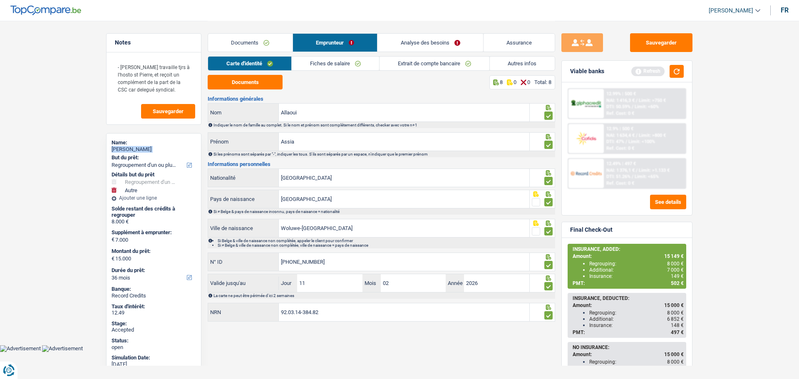
click at [500, 67] on link "Autres infos" at bounding box center [522, 64] width 65 height 14
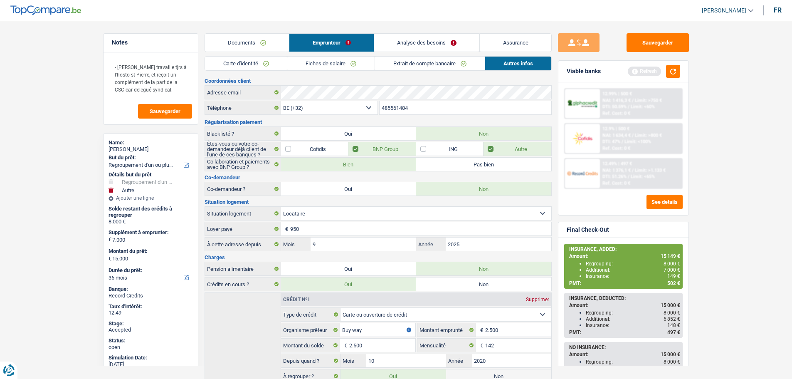
click at [394, 113] on input "485561484" at bounding box center [466, 107] width 172 height 13
click at [411, 46] on link "Analyse des besoins" at bounding box center [427, 43] width 106 height 18
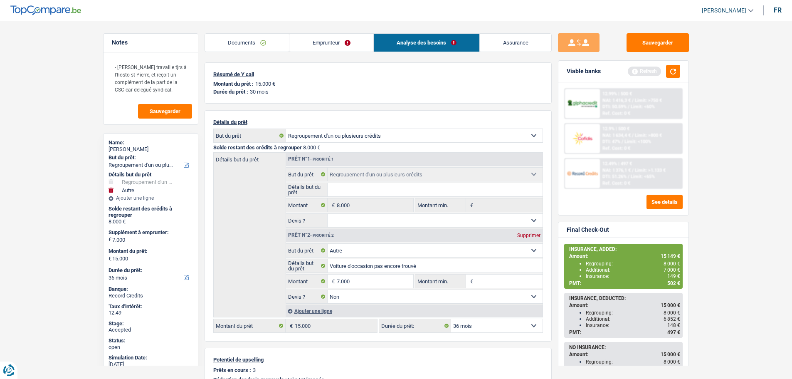
click at [309, 46] on link "Emprunteur" at bounding box center [331, 43] width 84 height 18
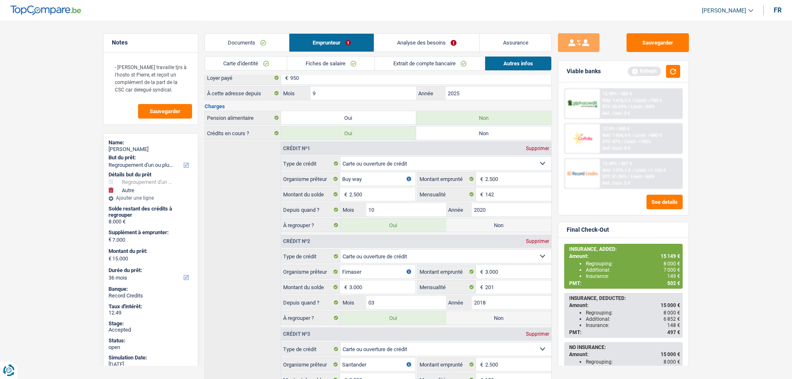
scroll to position [150, 0]
click at [319, 62] on link "Fiches de salaire" at bounding box center [330, 64] width 87 height 14
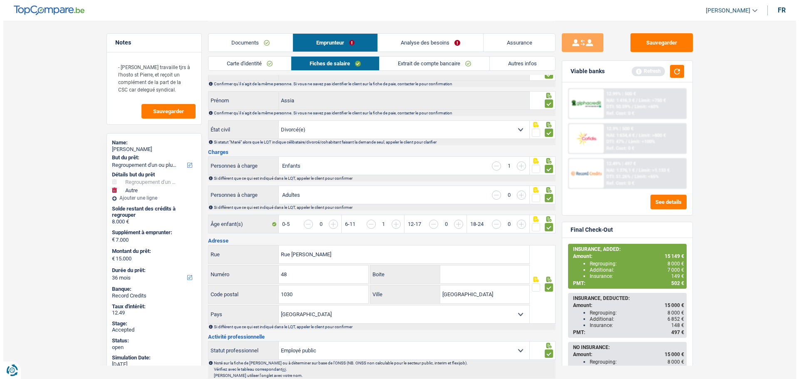
scroll to position [0, 0]
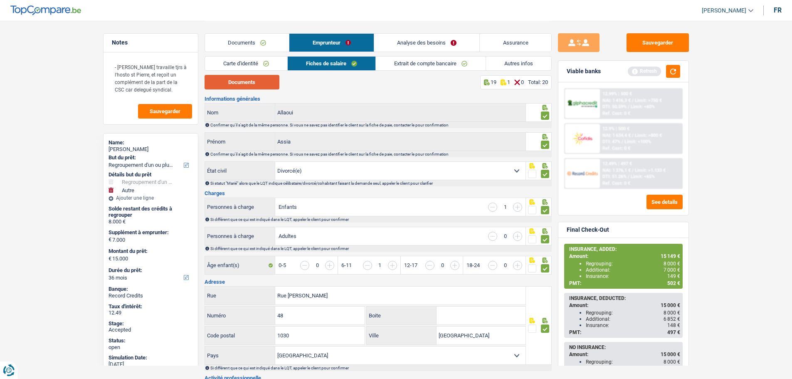
click at [246, 84] on button "Documents" at bounding box center [242, 82] width 75 height 15
click at [403, 62] on link "Extrait de compte bancaire" at bounding box center [431, 64] width 110 height 14
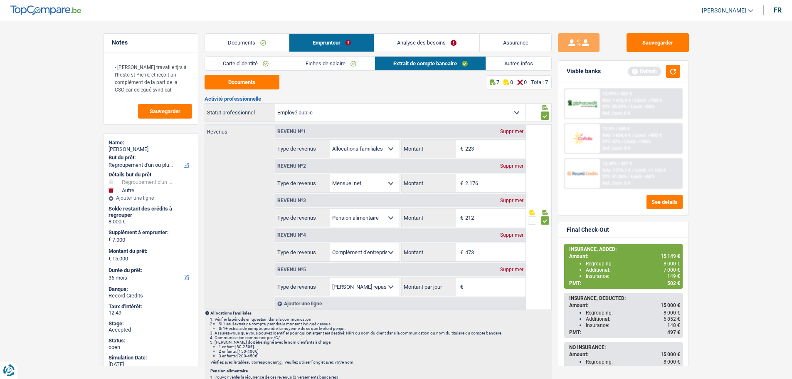
click at [309, 61] on link "Fiches de salaire" at bounding box center [330, 64] width 87 height 14
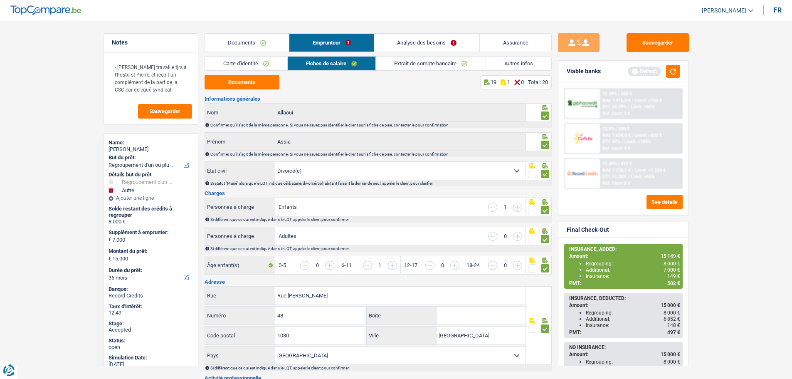
click at [233, 48] on link "Documents" at bounding box center [247, 43] width 84 height 18
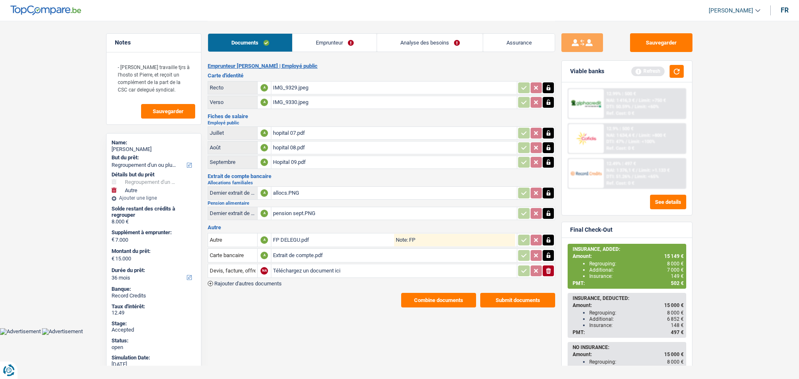
click at [431, 302] on button "Combine documents" at bounding box center [438, 300] width 75 height 15
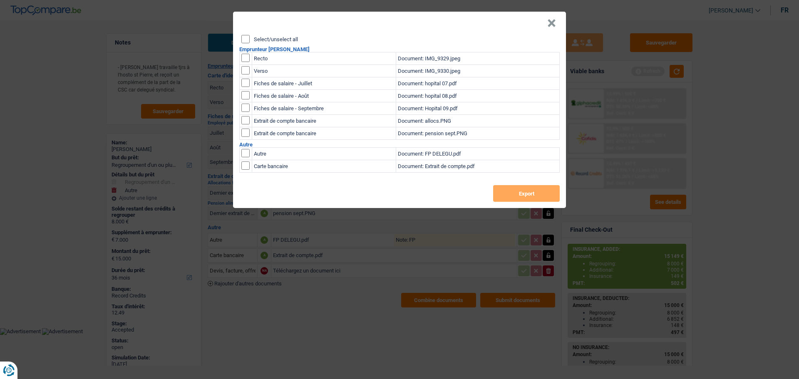
click at [546, 21] on header "×" at bounding box center [399, 23] width 333 height 23
click at [549, 21] on button "×" at bounding box center [551, 23] width 9 height 8
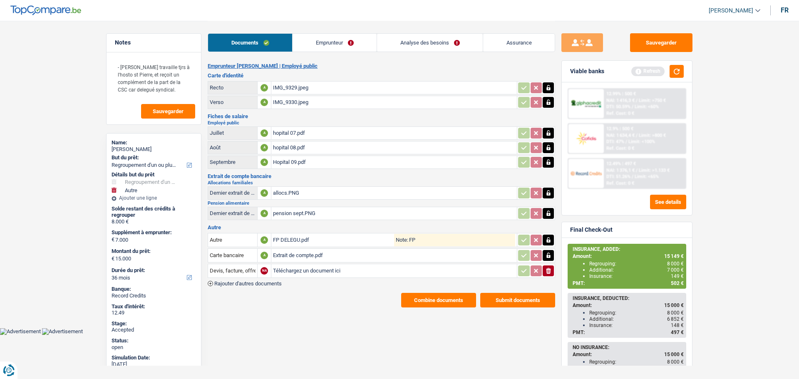
click at [297, 243] on div "FP DELEGU.pdf" at bounding box center [333, 240] width 121 height 12
click at [683, 40] on button "Sauvegarder" at bounding box center [661, 42] width 62 height 19
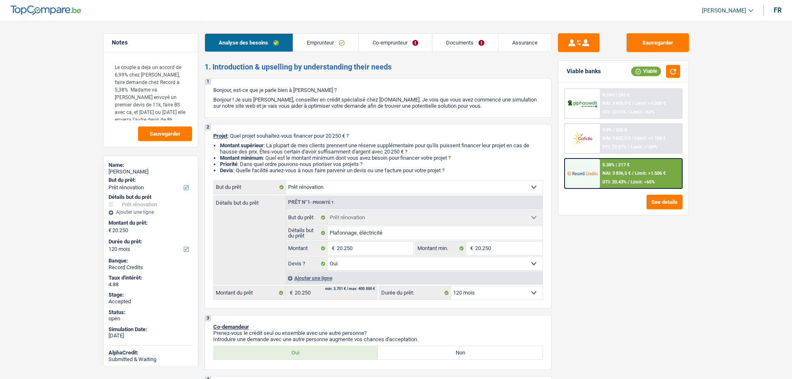
select select "renovation"
select select "120"
select select "renovation"
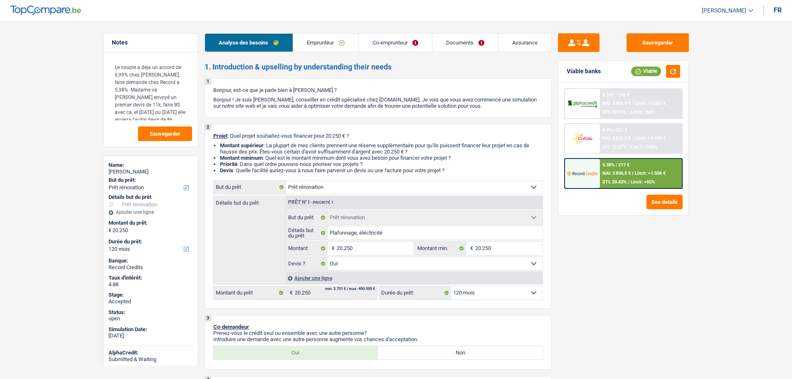
select select "yes"
select select "120"
select select "privateEmployee"
select select "worker"
select select "netSalary"
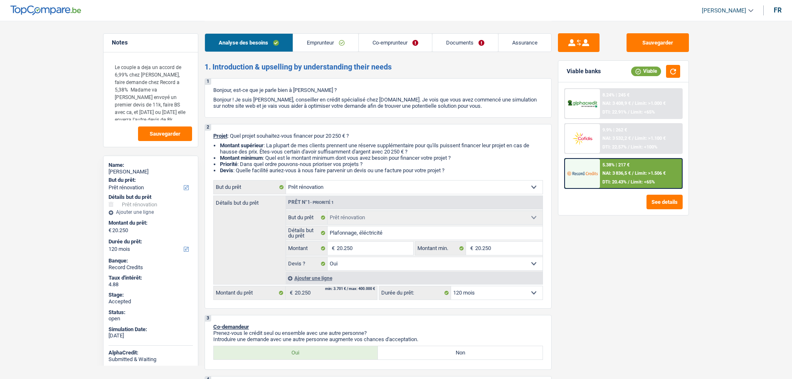
select select "mealVouchers"
select select "other"
select select "netSalary"
select select "mealVouchers"
select select "unemployment"
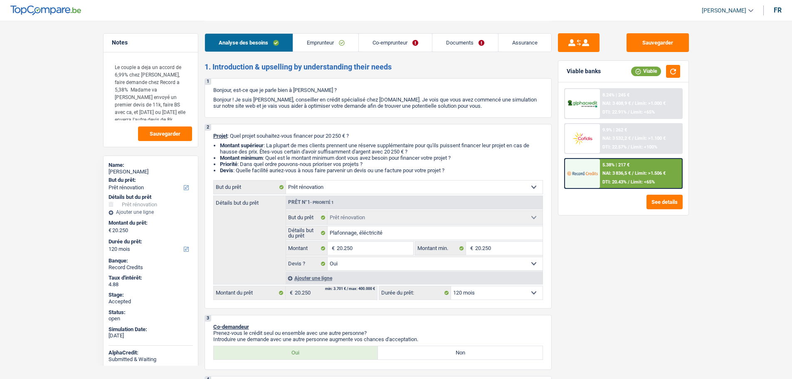
select select "ownerWithoutMortgage"
select select "mortgage"
select select "120"
select select "personalLoan"
select select "homeFurnishingOrRelocation"
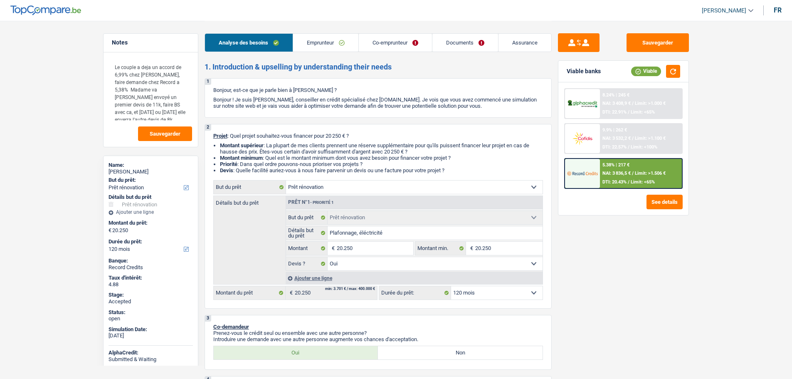
select select "60"
select select "carLoan"
select select "48"
select select "cardOrCredit"
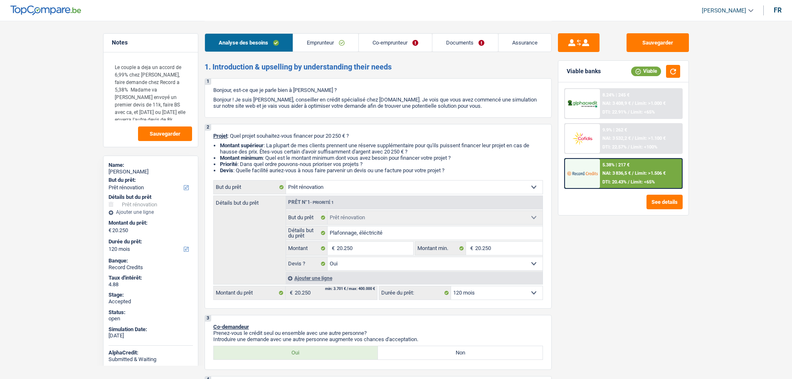
select select "cardOrCredit"
select select "renovation"
select select "yes"
select select "120"
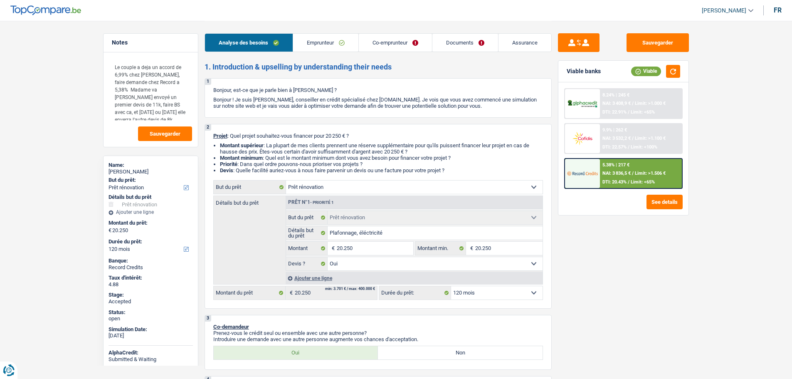
click at [710, 13] on span "[PERSON_NAME]" at bounding box center [724, 10] width 45 height 7
click at [702, 76] on button "SO" at bounding box center [709, 76] width 74 height 17
select select "coApplicant"
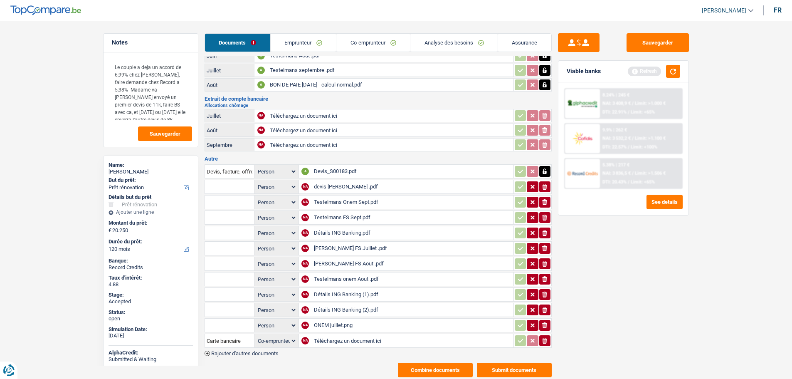
scroll to position [216, 0]
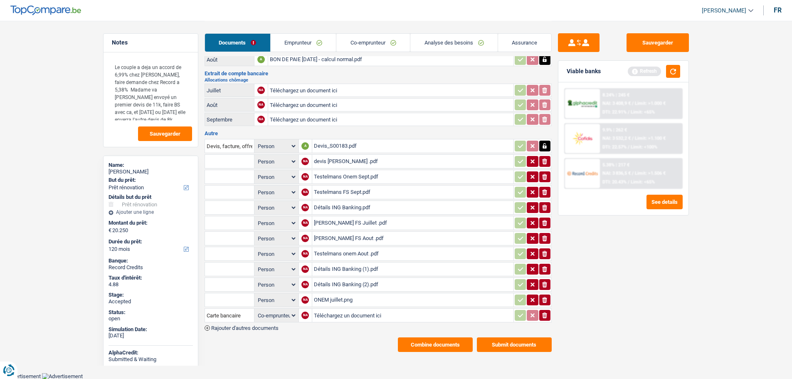
click at [428, 342] on button "Combine documents" at bounding box center [435, 344] width 75 height 15
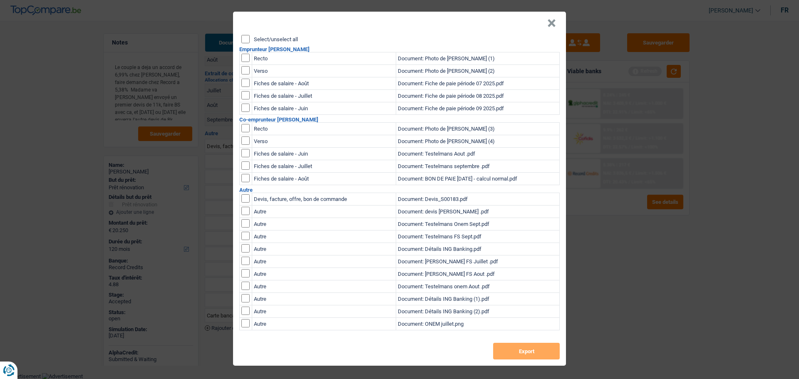
click at [255, 42] on label "Select/unselect all" at bounding box center [276, 39] width 44 height 5
click at [250, 42] on input "Select/unselect all" at bounding box center [245, 39] width 8 height 8
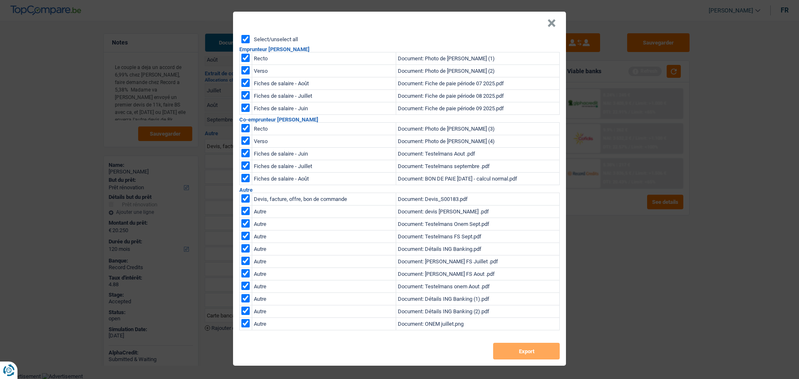
checkbox input "true"
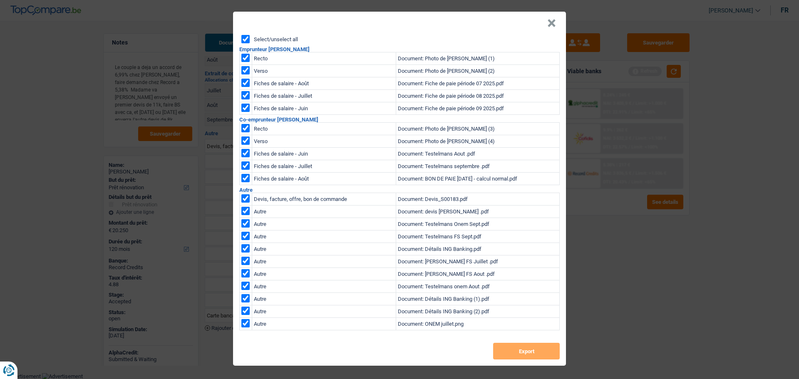
checkbox input "true"
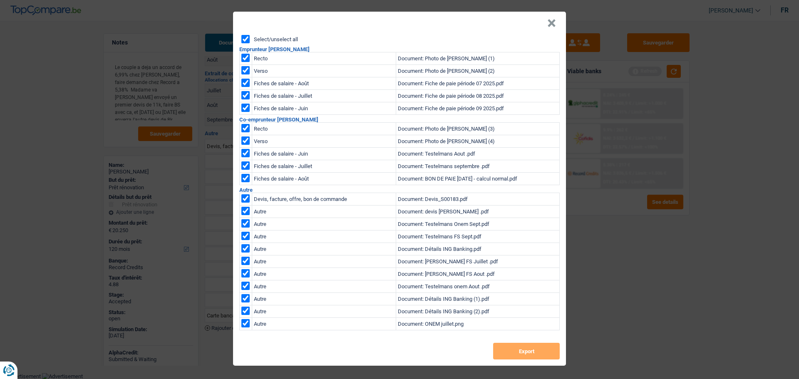
checkbox input "true"
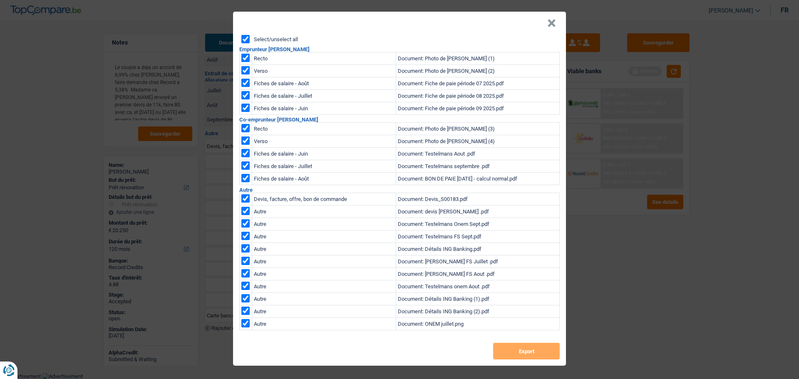
checkbox input "true"
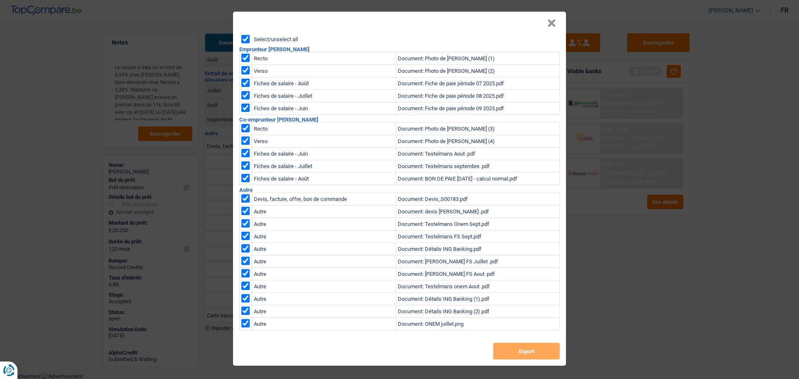
checkbox input "true"
click at [525, 351] on button "Export" at bounding box center [526, 351] width 67 height 17
click at [552, 21] on button "×" at bounding box center [551, 23] width 9 height 8
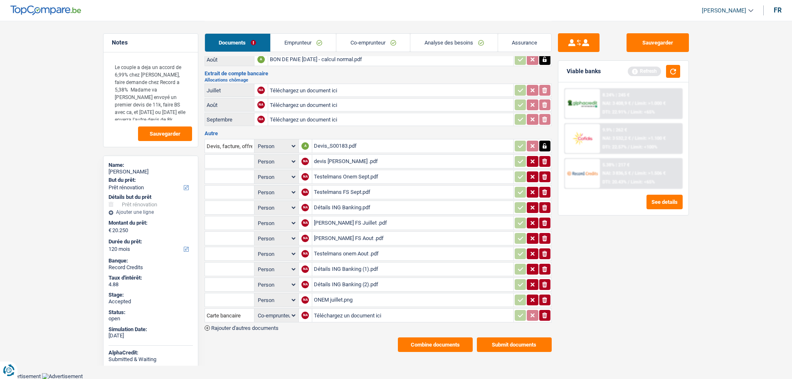
click at [307, 41] on link "Emprunteur" at bounding box center [304, 43] width 66 height 18
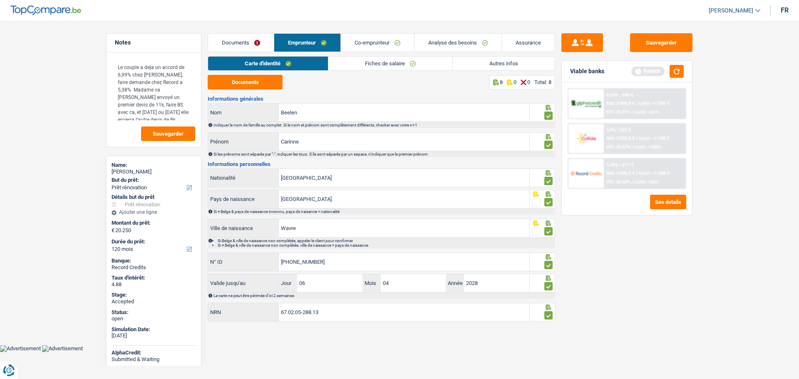
click at [488, 67] on link "Autres infos" at bounding box center [504, 64] width 102 height 14
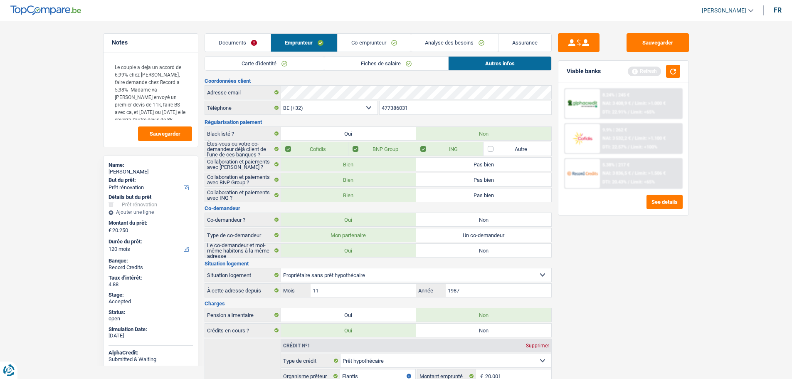
click at [528, 41] on link "Assurance" at bounding box center [525, 43] width 53 height 18
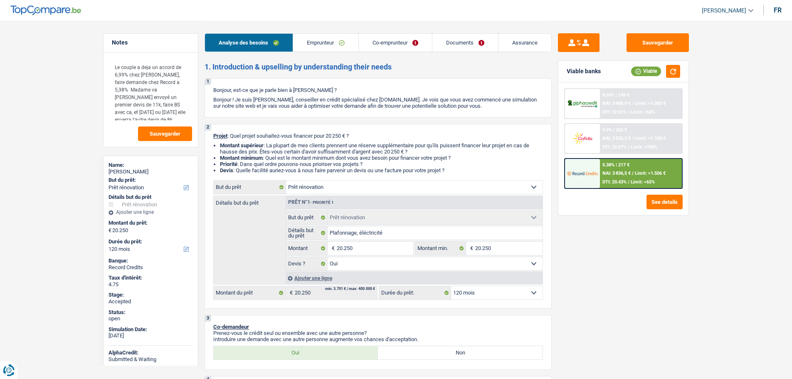
select select "renovation"
select select "120"
select select "renovation"
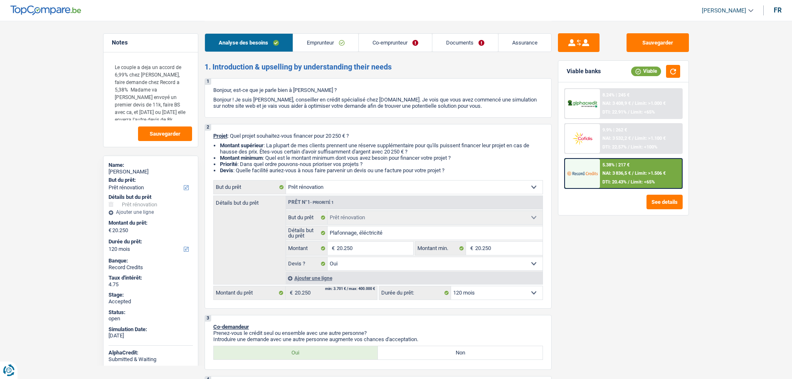
select select "yes"
select select "120"
select select "privateEmployee"
select select "worker"
select select "netSalary"
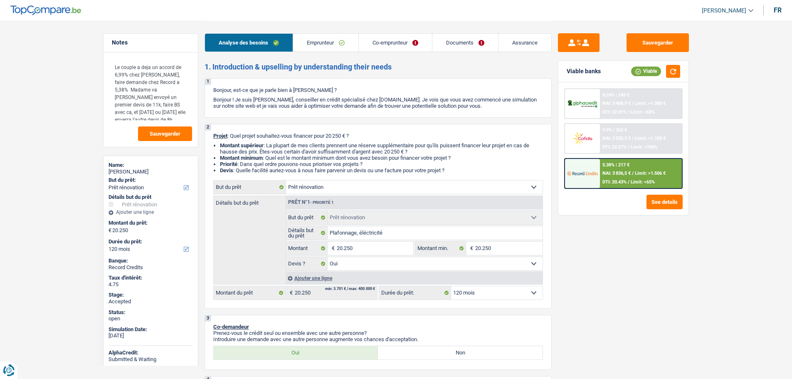
select select "mealVouchers"
select select "other"
select select "netSalary"
select select "mealVouchers"
select select "unemployment"
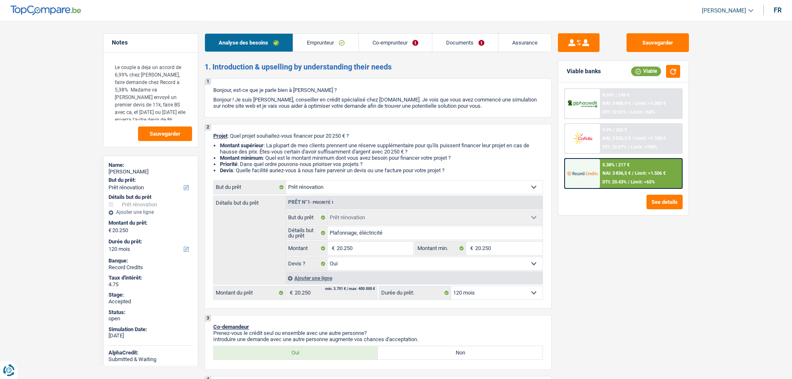
select select "ownerWithoutMortgage"
select select "mortgage"
select select "120"
select select "personalLoan"
select select "homeFurnishingOrRelocation"
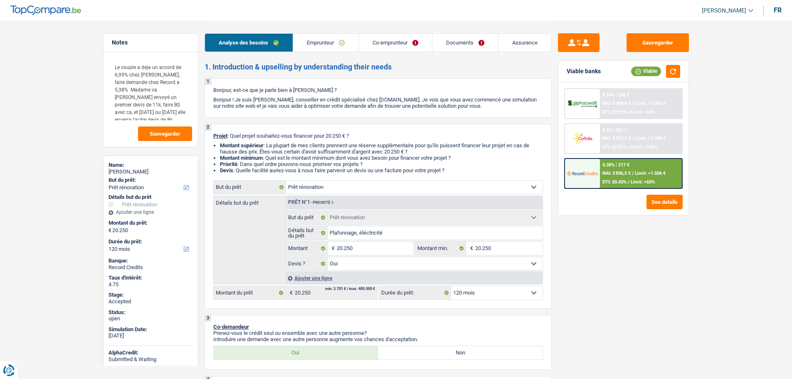
select select "60"
select select "carLoan"
select select "48"
select select "cardOrCredit"
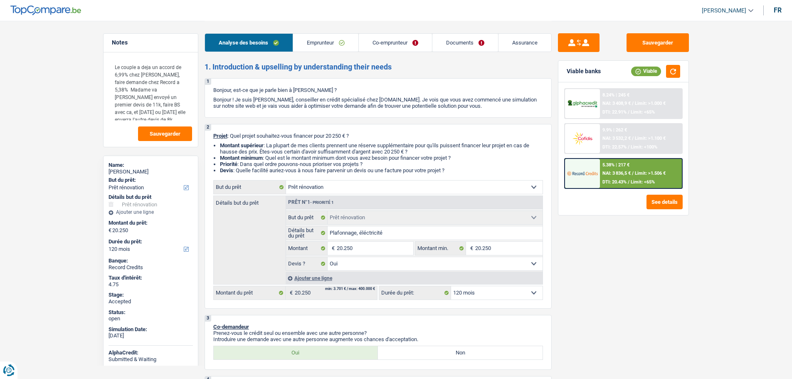
select select "cardOrCredit"
select select "renovation"
select select "yes"
select select "120"
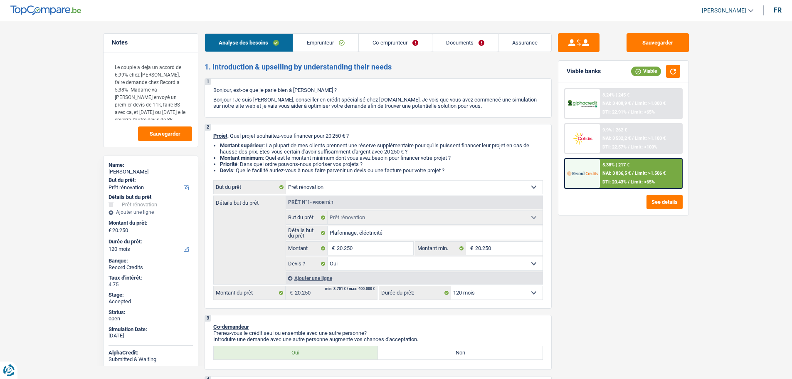
click at [528, 42] on link "Assurance" at bounding box center [525, 43] width 53 height 18
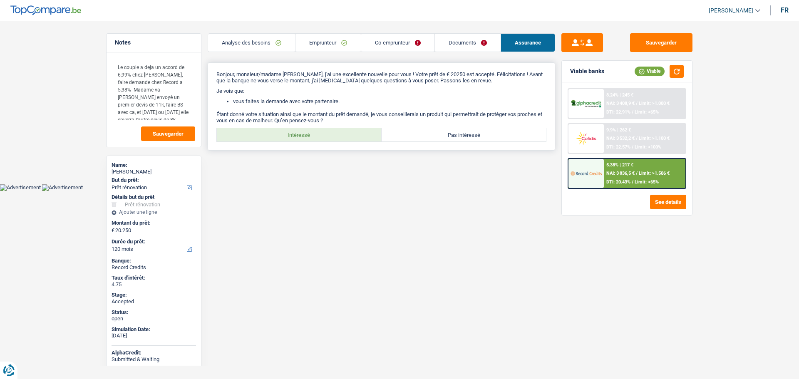
click at [293, 140] on label "Intéressé" at bounding box center [299, 134] width 165 height 13
click at [293, 140] on input "Intéressé" at bounding box center [299, 134] width 165 height 13
radio input "true"
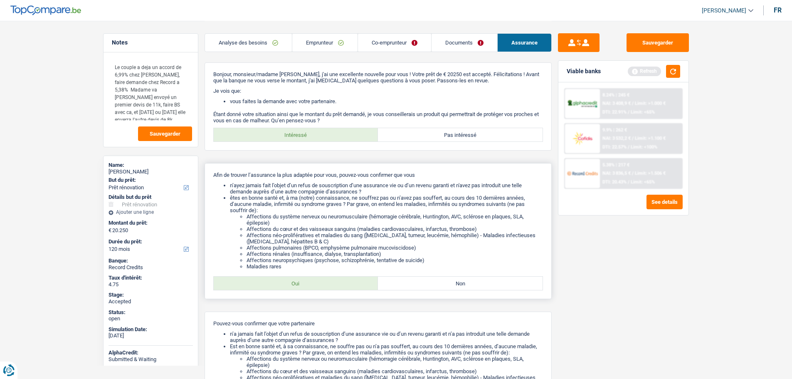
click at [312, 287] on label "Oui" at bounding box center [296, 283] width 165 height 13
click at [312, 287] on input "Oui" at bounding box center [296, 283] width 165 height 13
radio input "true"
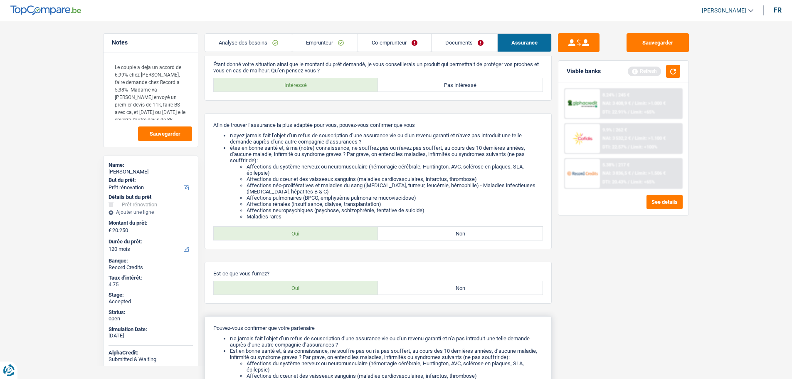
scroll to position [166, 0]
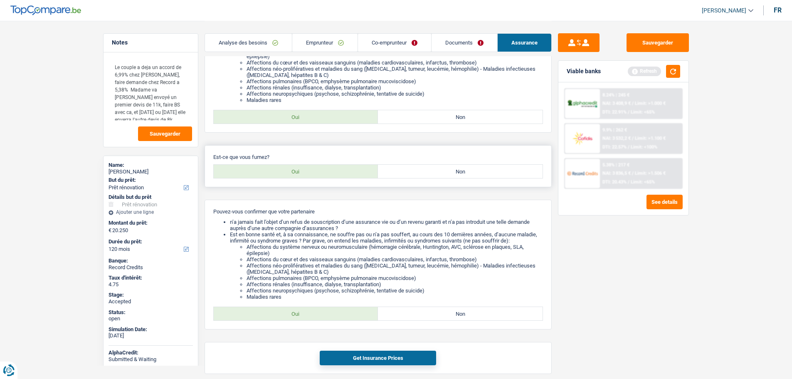
click at [309, 172] on label "Oui" at bounding box center [296, 171] width 165 height 13
click at [309, 172] on input "Oui" at bounding box center [296, 171] width 165 height 13
radio input "true"
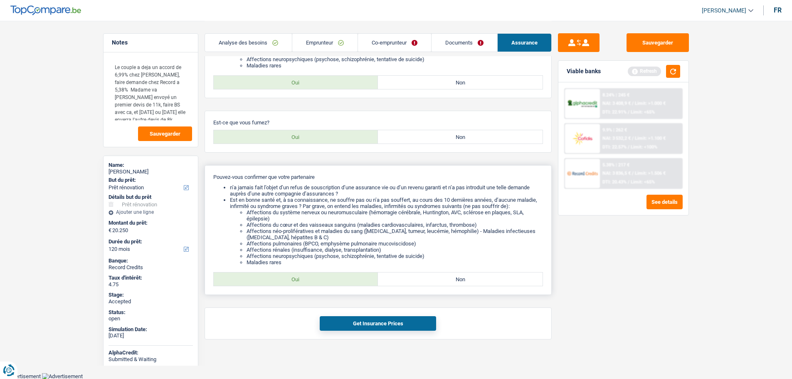
click at [309, 276] on label "Oui" at bounding box center [296, 278] width 165 height 13
click at [309, 276] on input "Oui" at bounding box center [296, 278] width 165 height 13
radio input "true"
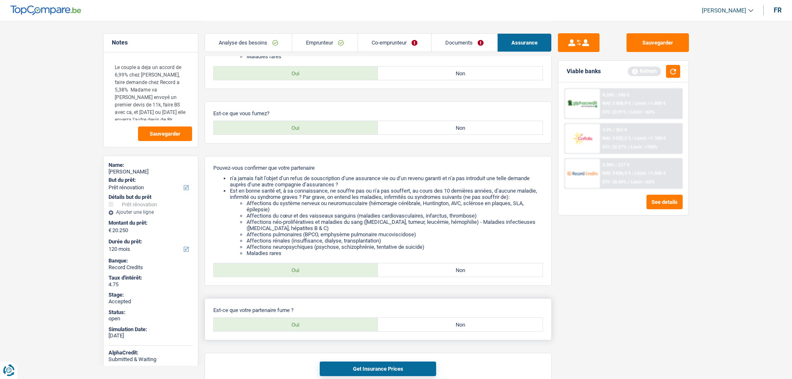
scroll to position [255, 0]
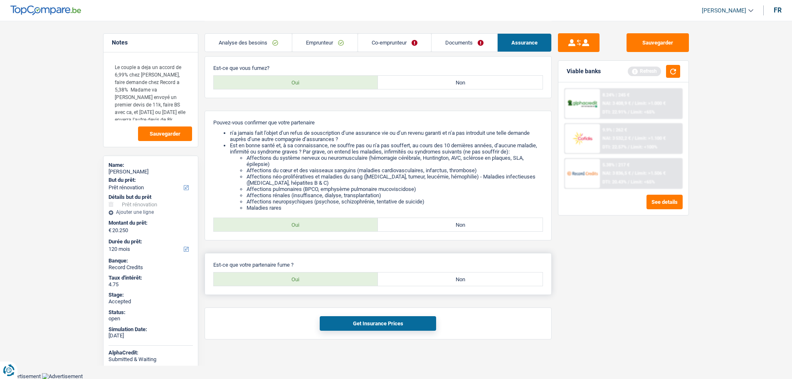
click at [282, 276] on label "Oui" at bounding box center [296, 278] width 165 height 13
click at [282, 276] on input "Oui" at bounding box center [296, 278] width 165 height 13
radio input "true"
click at [361, 325] on button "Get Insurance Prices" at bounding box center [378, 323] width 116 height 15
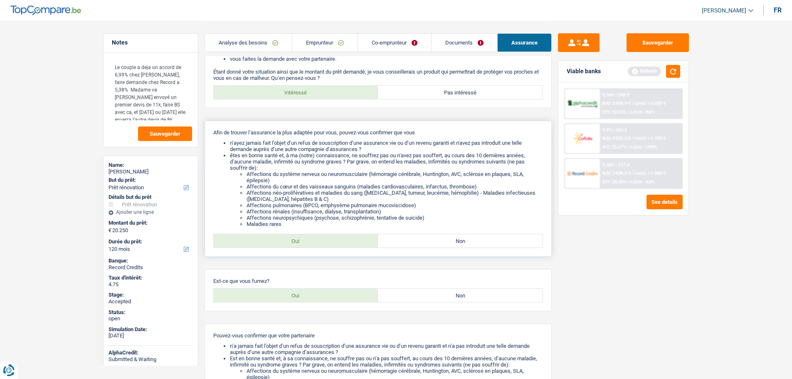
scroll to position [0, 0]
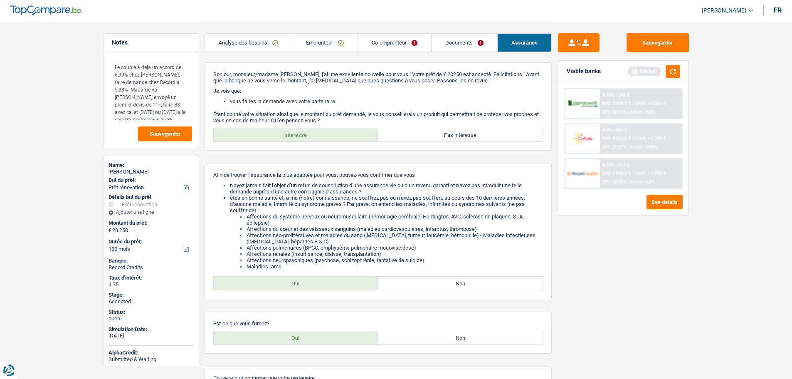
click at [391, 41] on link "Co-emprunteur" at bounding box center [394, 43] width 73 height 18
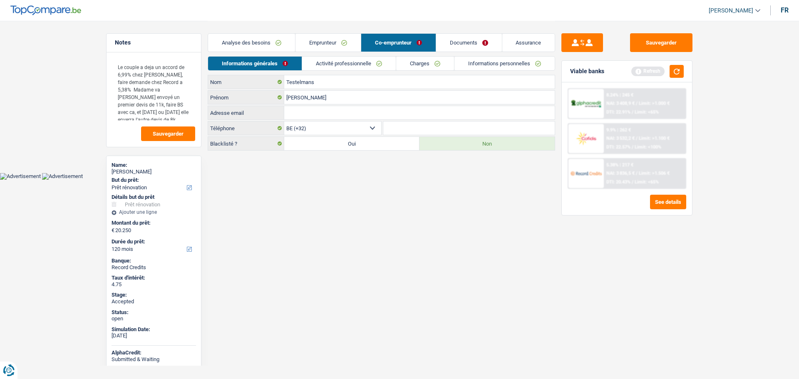
click at [466, 42] on link "Documents" at bounding box center [469, 43] width 66 height 18
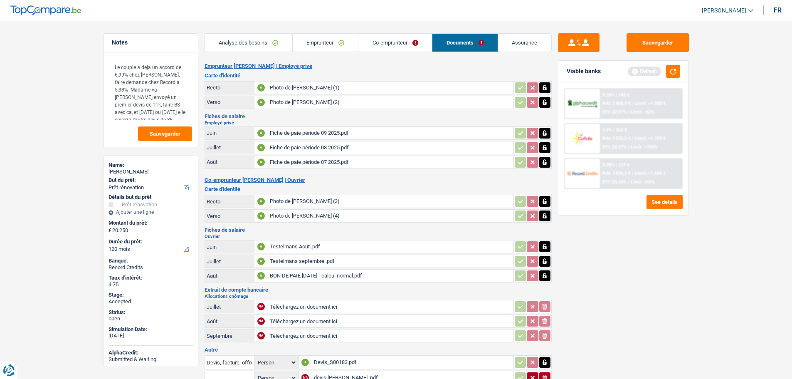
drag, startPoint x: 703, startPoint y: 10, endPoint x: 709, endPoint y: 17, distance: 9.5
click at [704, 9] on link "[PERSON_NAME]" at bounding box center [724, 11] width 58 height 14
click at [705, 73] on button "SO" at bounding box center [709, 76] width 74 height 17
select select "renovation"
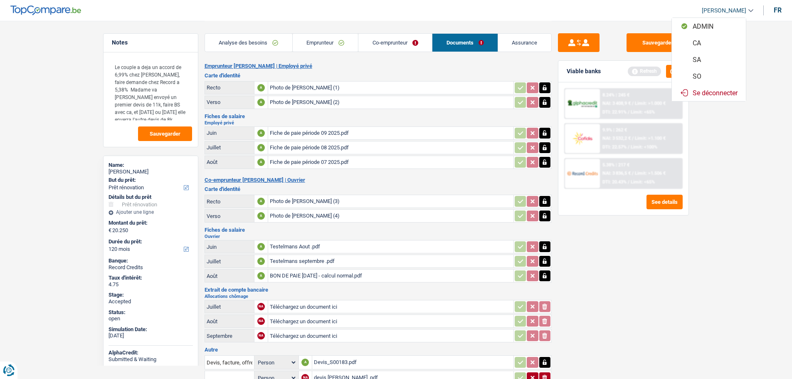
select select "yes"
select select "120"
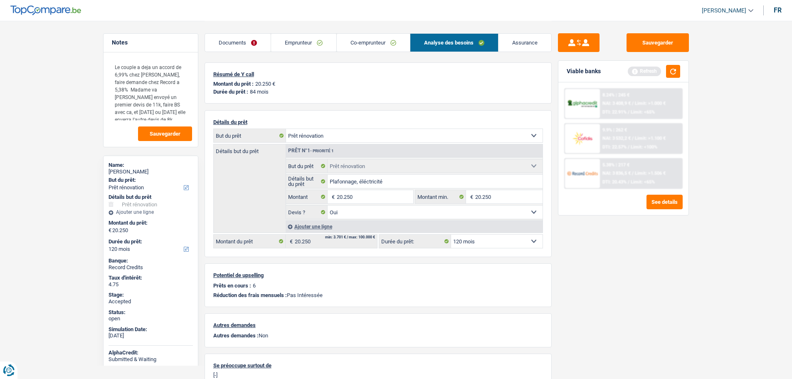
click at [513, 50] on link "Assurance" at bounding box center [525, 43] width 53 height 18
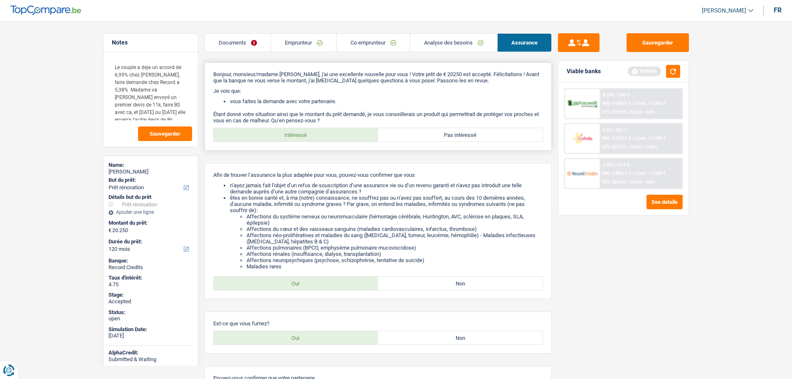
click at [444, 128] on div "Intéressé Pas intéressé" at bounding box center [378, 135] width 330 height 14
click at [443, 132] on label "Pas intéressé" at bounding box center [460, 134] width 165 height 13
click at [443, 132] on input "Pas intéressé" at bounding box center [460, 134] width 165 height 13
radio input "true"
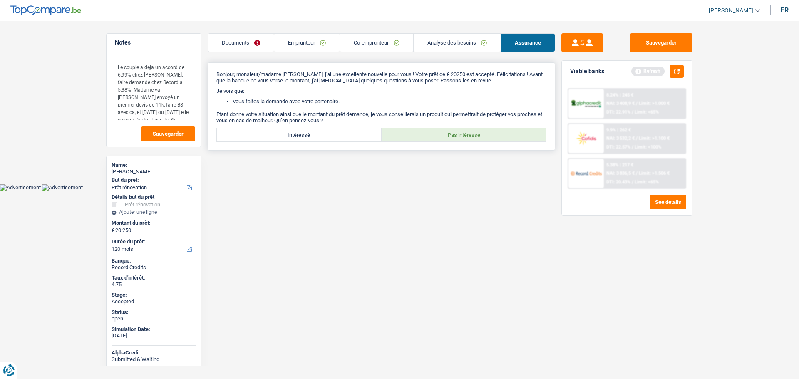
click at [252, 111] on p "Étant donné votre situation ainsi que le montant du prêt demandé, je vous conse…" at bounding box center [381, 117] width 330 height 12
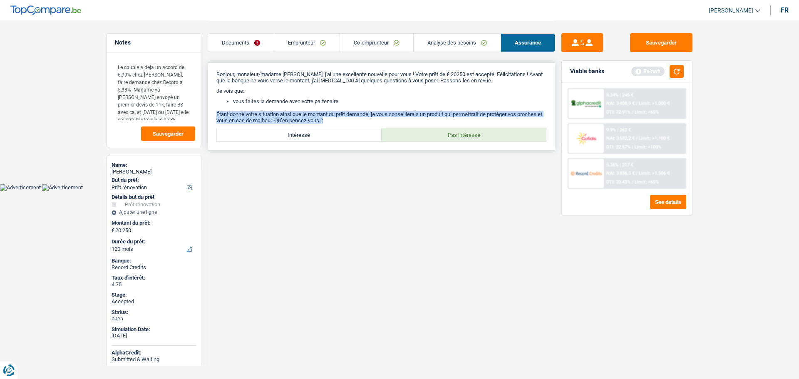
click at [252, 111] on p "Étant donné votre situation ainsi que le montant du prêt demandé, je vous conse…" at bounding box center [381, 117] width 330 height 12
click at [441, 48] on link "Analyse des besoins" at bounding box center [456, 43] width 87 height 18
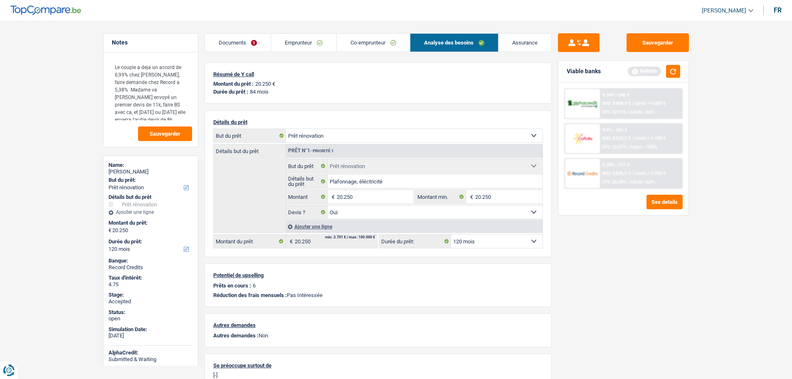
drag, startPoint x: 268, startPoint y: 93, endPoint x: 259, endPoint y: 93, distance: 8.7
click at [259, 93] on p "84 mois" at bounding box center [259, 92] width 19 height 6
click at [277, 92] on div "Durée du prêt : 84 mois" at bounding box center [378, 92] width 330 height 6
click at [361, 200] on input "20.250" at bounding box center [375, 196] width 76 height 13
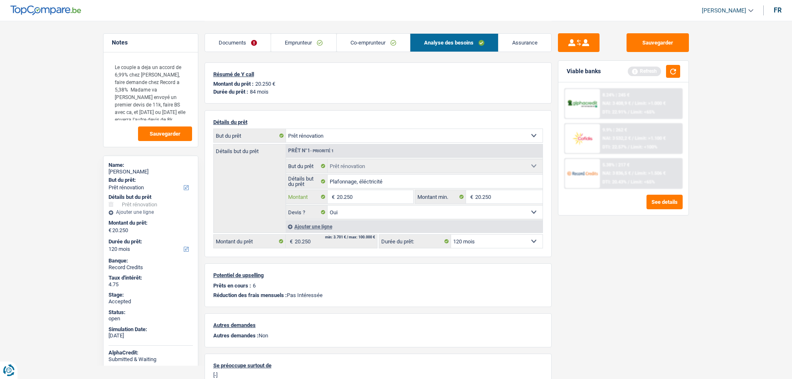
click at [361, 200] on input "20.250" at bounding box center [375, 196] width 76 height 13
type input "20.000"
select select "84"
type input "20.000"
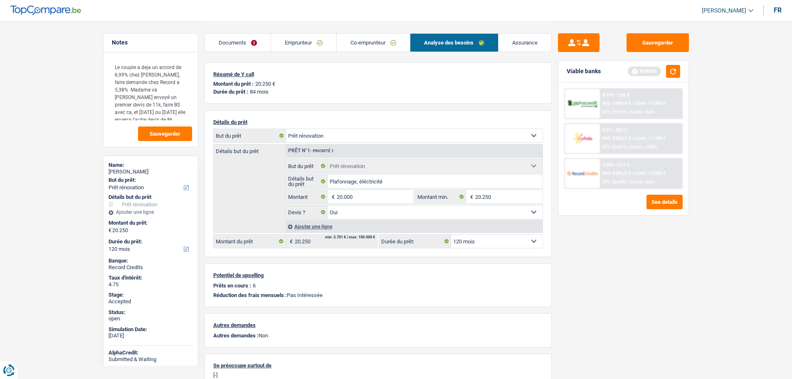
select select "84"
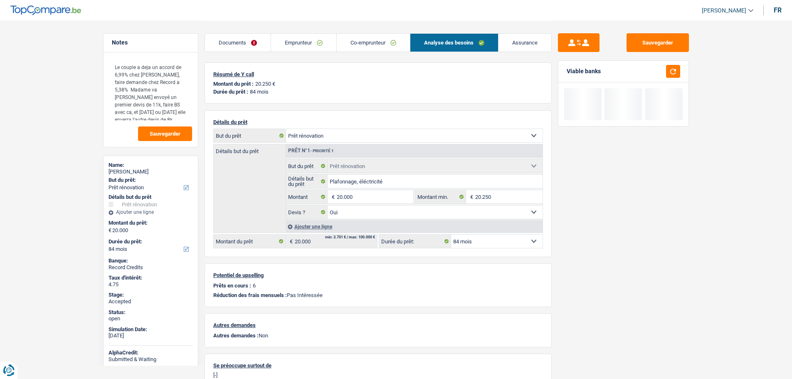
click at [463, 244] on select "12 mois 18 mois 24 mois 30 mois 36 mois 42 mois 48 mois 60 mois 72 mois 84 mois…" at bounding box center [497, 241] width 92 height 13
click at [451, 235] on select "12 mois 18 mois 24 mois 30 mois 36 mois 42 mois 48 mois 60 mois 72 mois 84 mois…" at bounding box center [497, 241] width 92 height 13
click at [604, 269] on div "Sauvegarder Viable banks" at bounding box center [624, 199] width 144 height 332
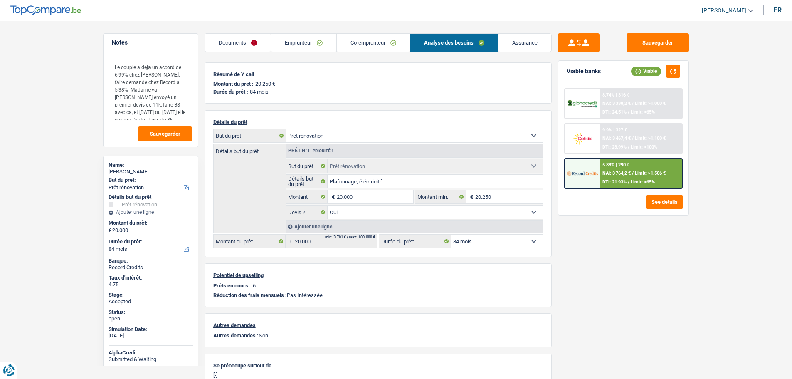
click at [577, 174] on img at bounding box center [582, 173] width 31 height 15
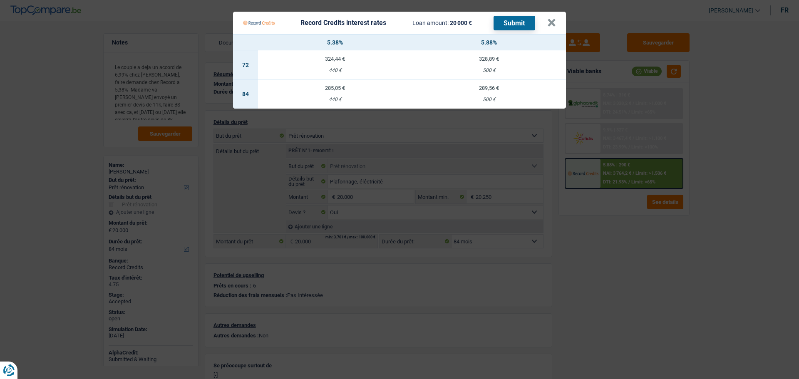
click at [560, 21] on Credits___BV_modal_header_ "Record Credits interest rates Loan amount: 20 000 € Submit ×" at bounding box center [399, 23] width 333 height 22
click at [556, 22] on Credits___BV_modal_header_ "Record Credits interest rates Loan amount: 20 000 € Submit ×" at bounding box center [399, 23] width 333 height 22
click at [550, 23] on button "×" at bounding box center [551, 23] width 9 height 8
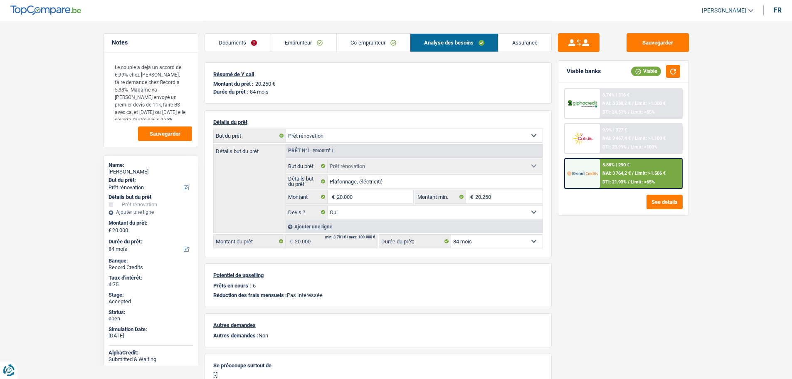
click at [598, 170] on img at bounding box center [582, 173] width 31 height 15
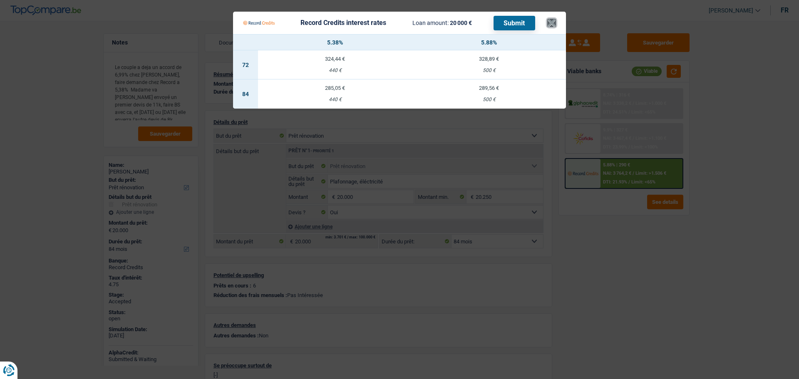
click at [550, 25] on button "×" at bounding box center [551, 23] width 9 height 8
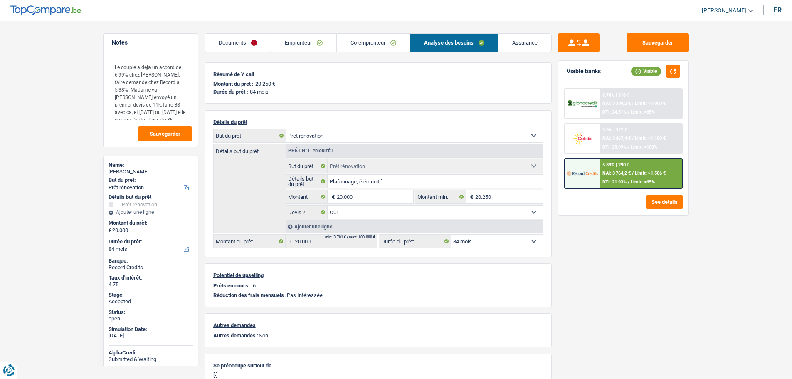
click at [302, 41] on link "Emprunteur" at bounding box center [303, 43] width 65 height 18
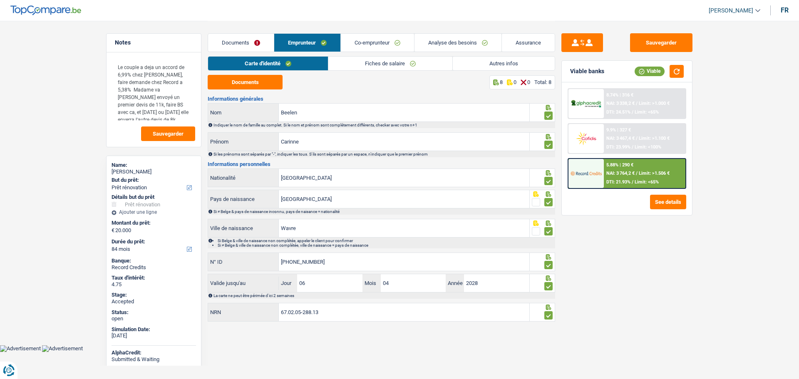
click at [251, 42] on link "Documents" at bounding box center [241, 43] width 66 height 18
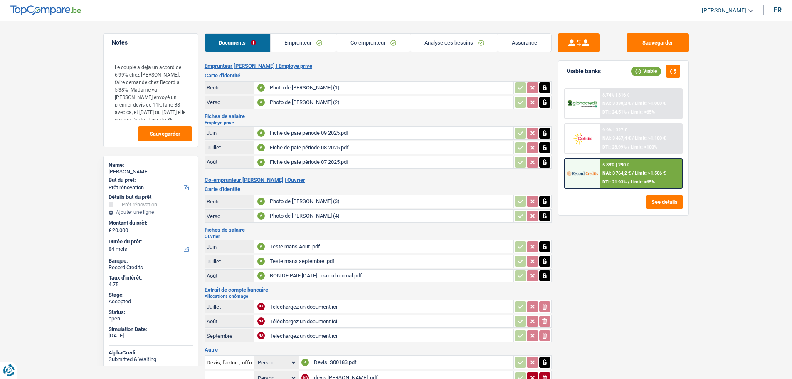
click at [287, 39] on link "Emprunteur" at bounding box center [304, 43] width 66 height 18
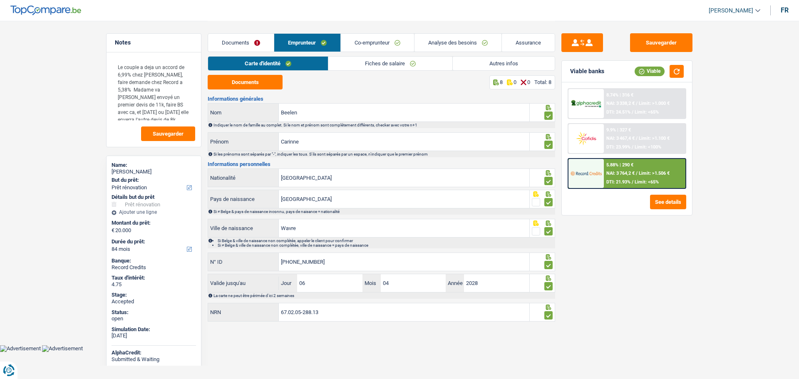
click at [370, 67] on link "Fiches de salaire" at bounding box center [390, 64] width 124 height 14
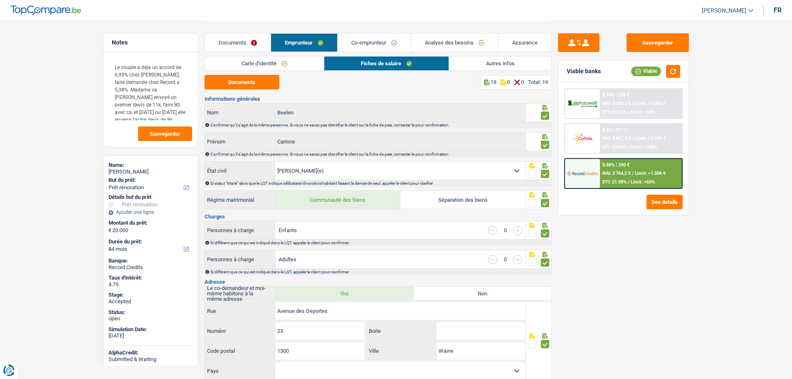
click at [229, 42] on link "Documents" at bounding box center [238, 43] width 66 height 18
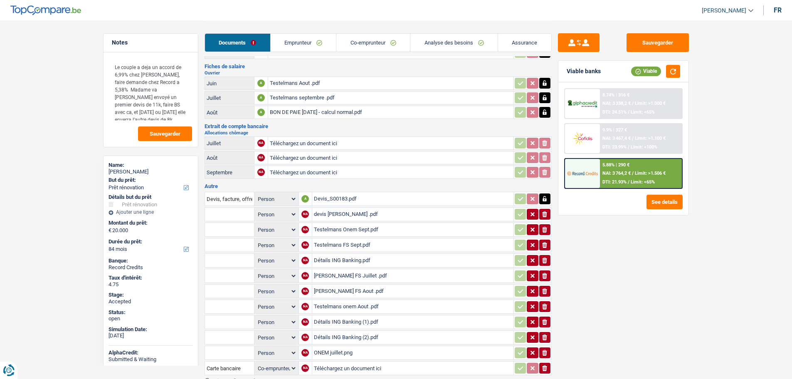
scroll to position [166, 0]
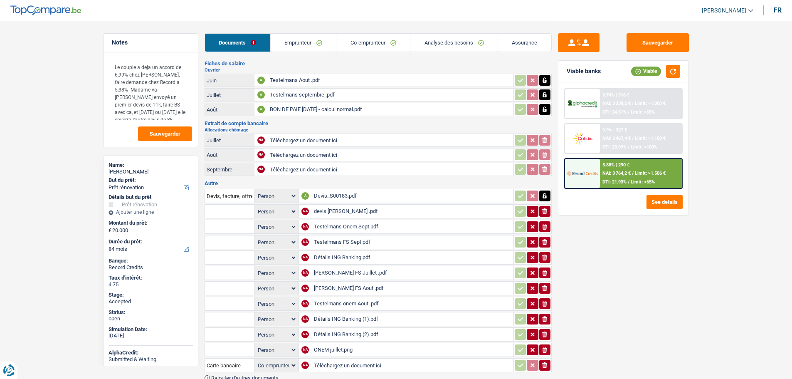
click at [330, 195] on div "Devis_S00183.pdf" at bounding box center [413, 196] width 198 height 12
click at [297, 43] on link "Emprunteur" at bounding box center [304, 43] width 66 height 18
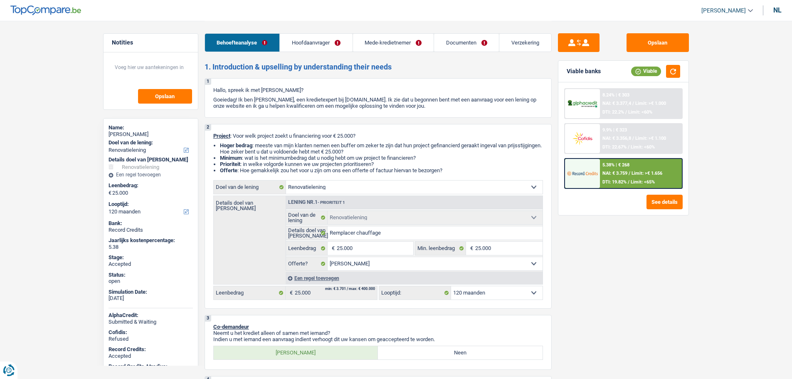
select select "renovation"
select select "120"
select select "renovation"
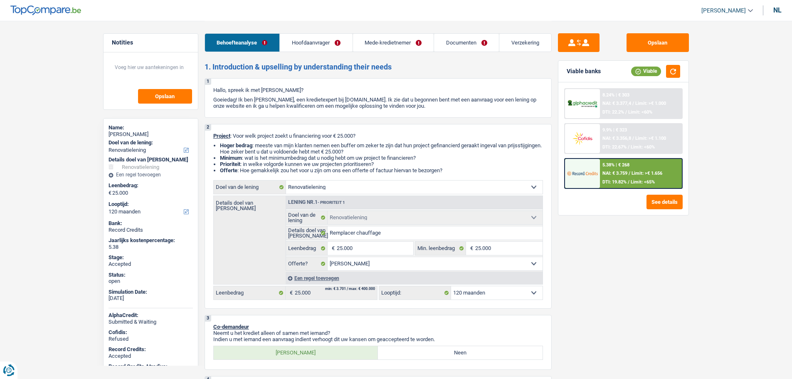
select select "yes"
select select "120"
select select "worker"
select select "netSalary"
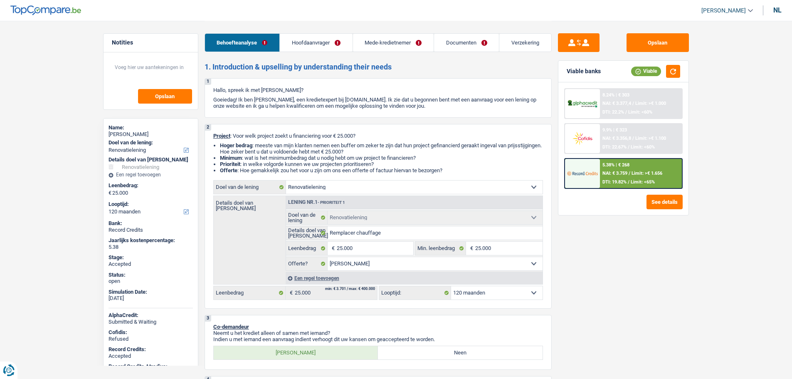
select select "familyAllowances"
select select "netSalary"
select select "ownerWithMortgage"
select select "mortgage"
select select "300"
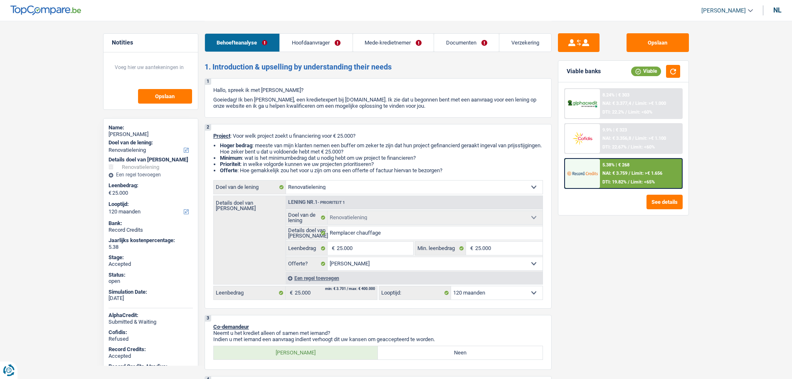
select select "mortgage"
select select "300"
select select "renovation"
select select "yes"
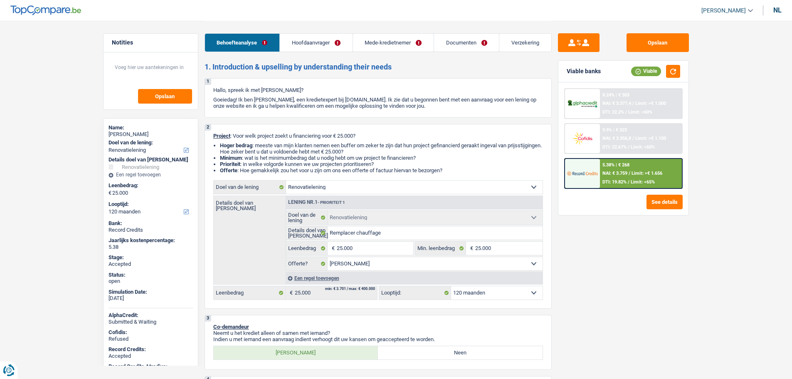
select select "120"
select select "32"
click at [312, 44] on link "Hoofdaanvrager" at bounding box center [316, 43] width 72 height 18
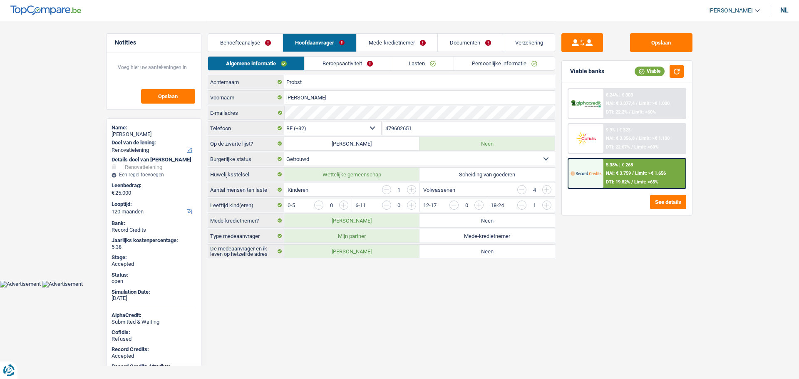
click at [381, 47] on link "Mede-kredietnemer" at bounding box center [396, 43] width 81 height 18
